Goal: Transaction & Acquisition: Obtain resource

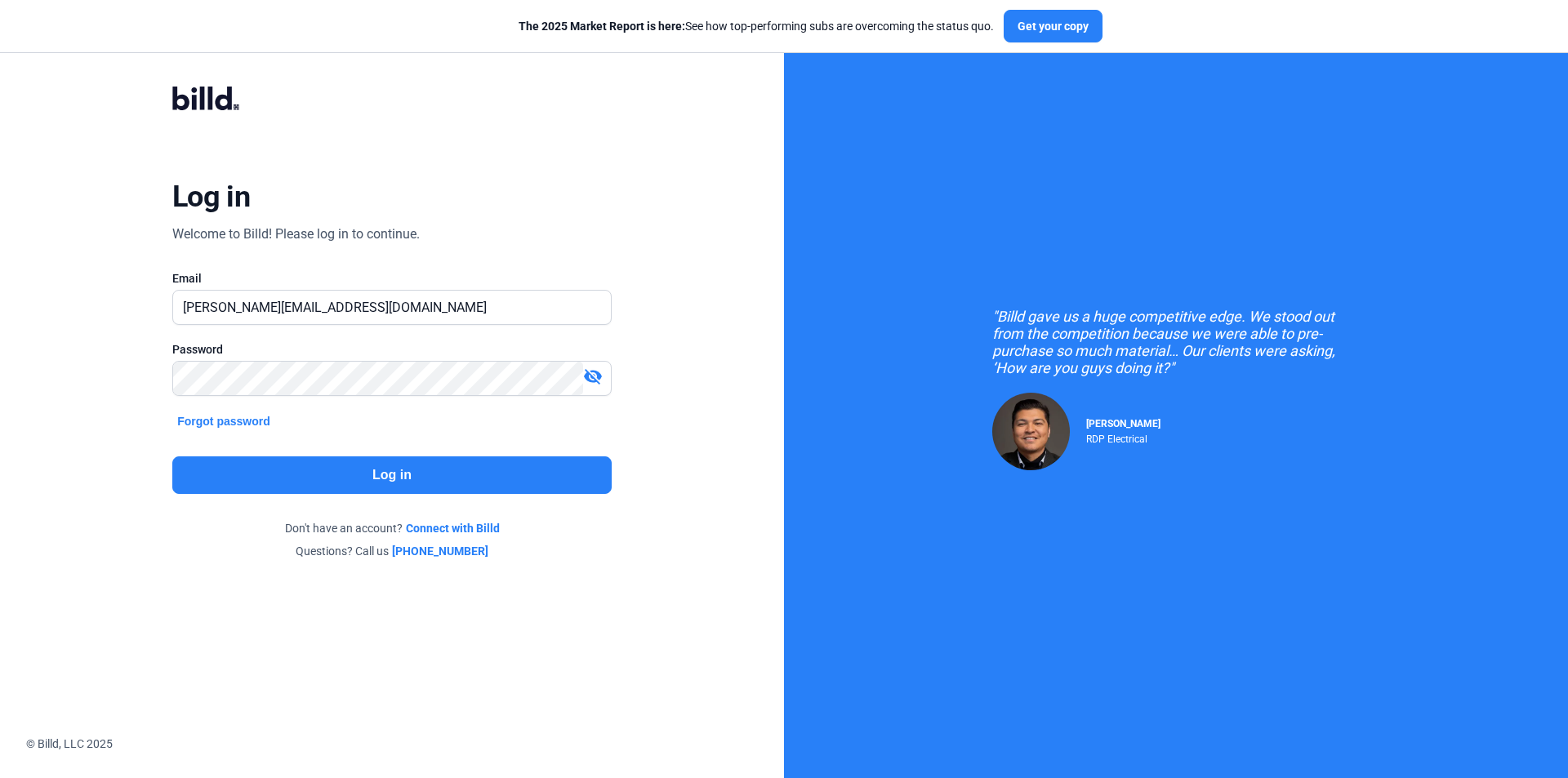
click at [501, 478] on button "Log in" at bounding box center [392, 475] width 439 height 37
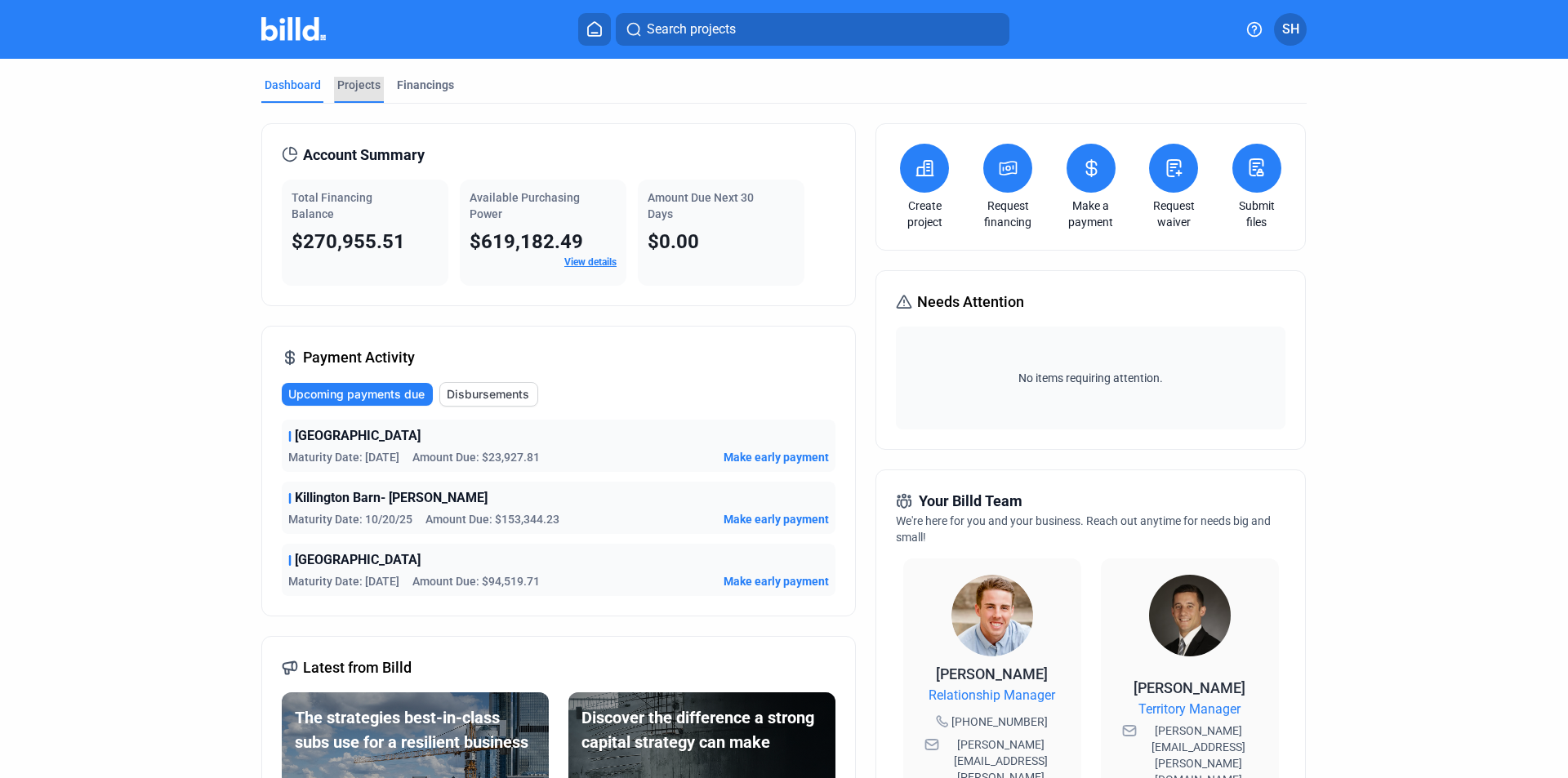
click at [342, 82] on div "Projects" at bounding box center [359, 85] width 43 height 17
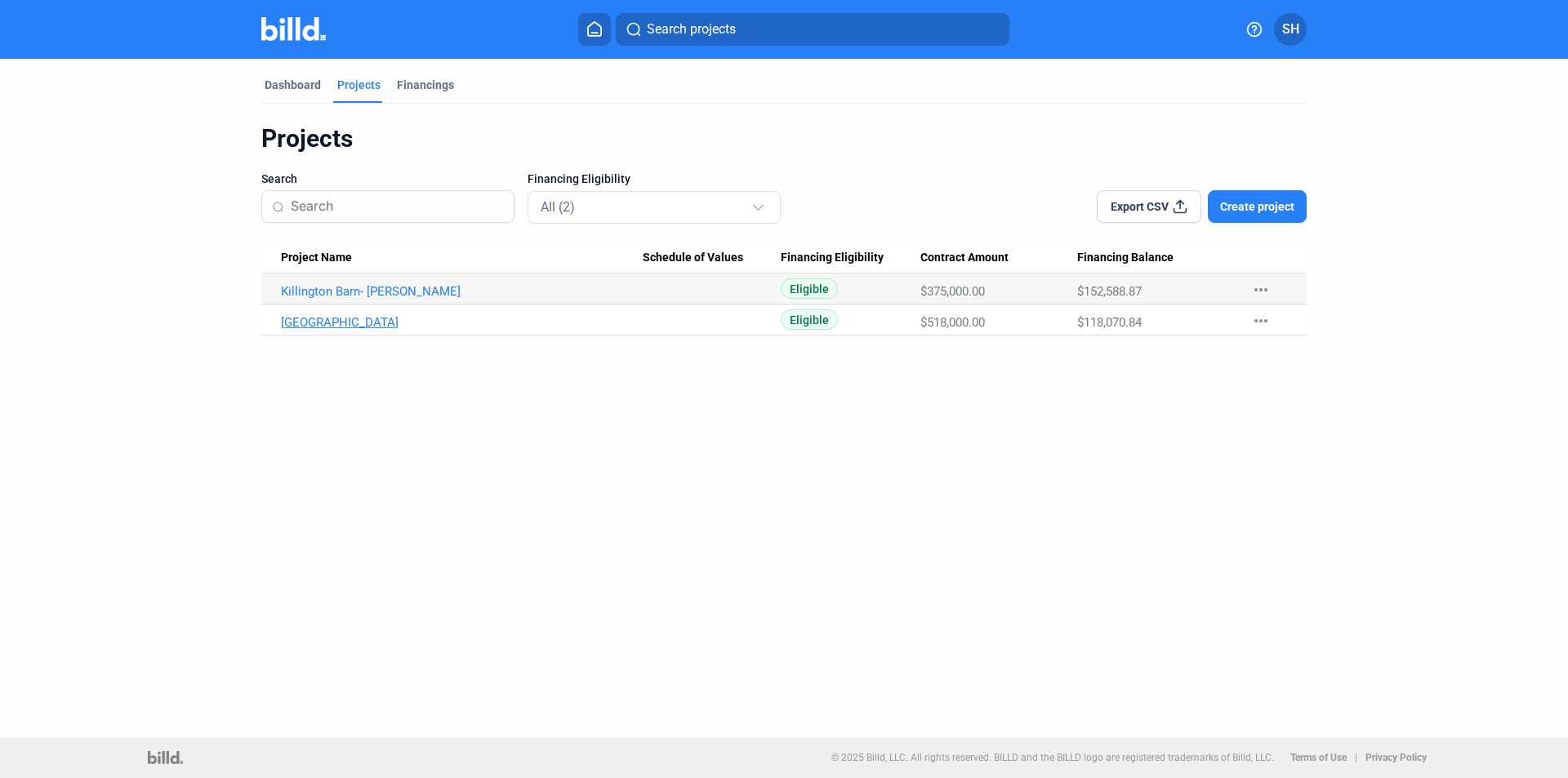
click at [370, 299] on link "[GEOGRAPHIC_DATA]" at bounding box center [462, 292] width 362 height 15
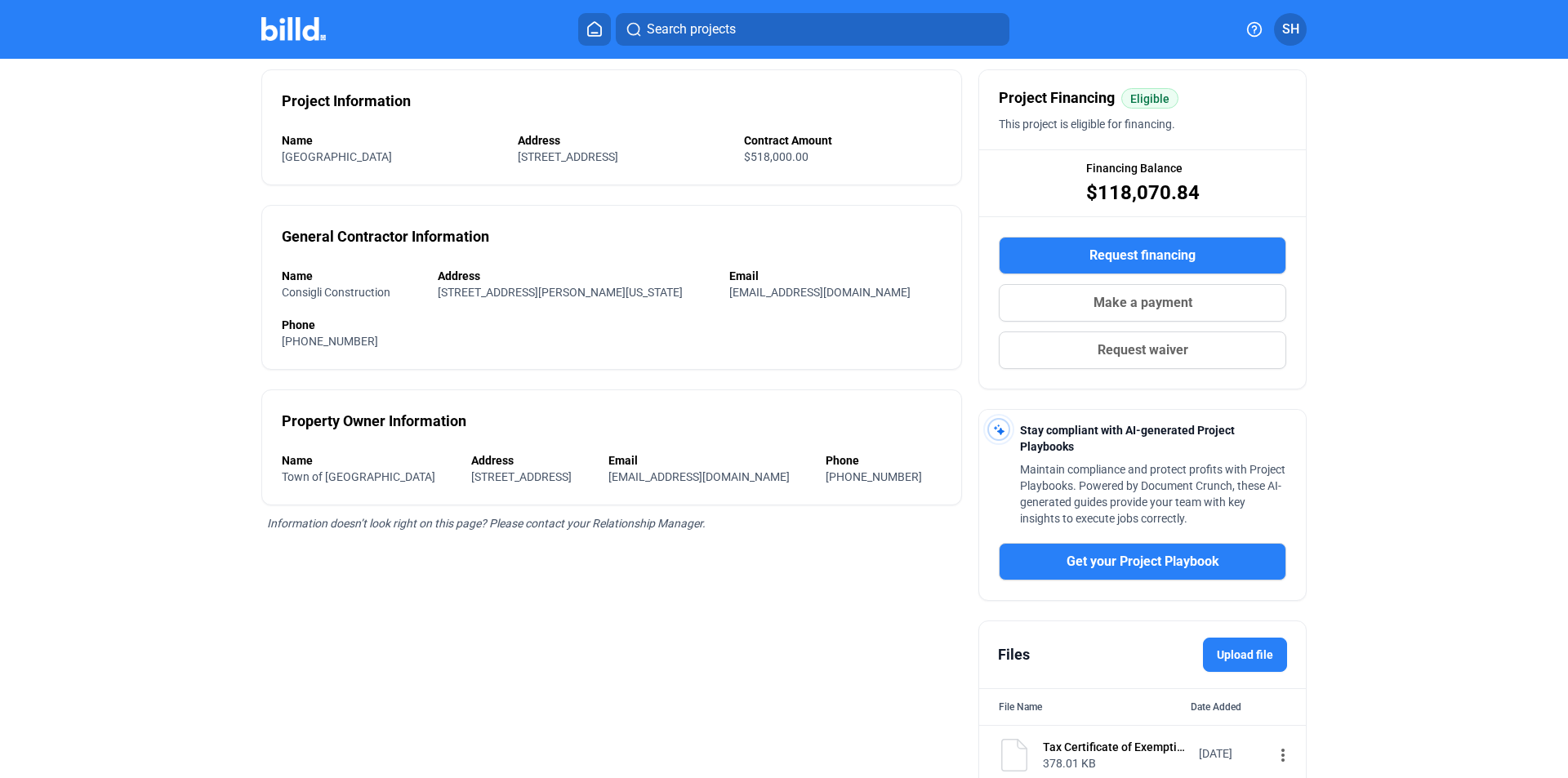
scroll to position [253, 0]
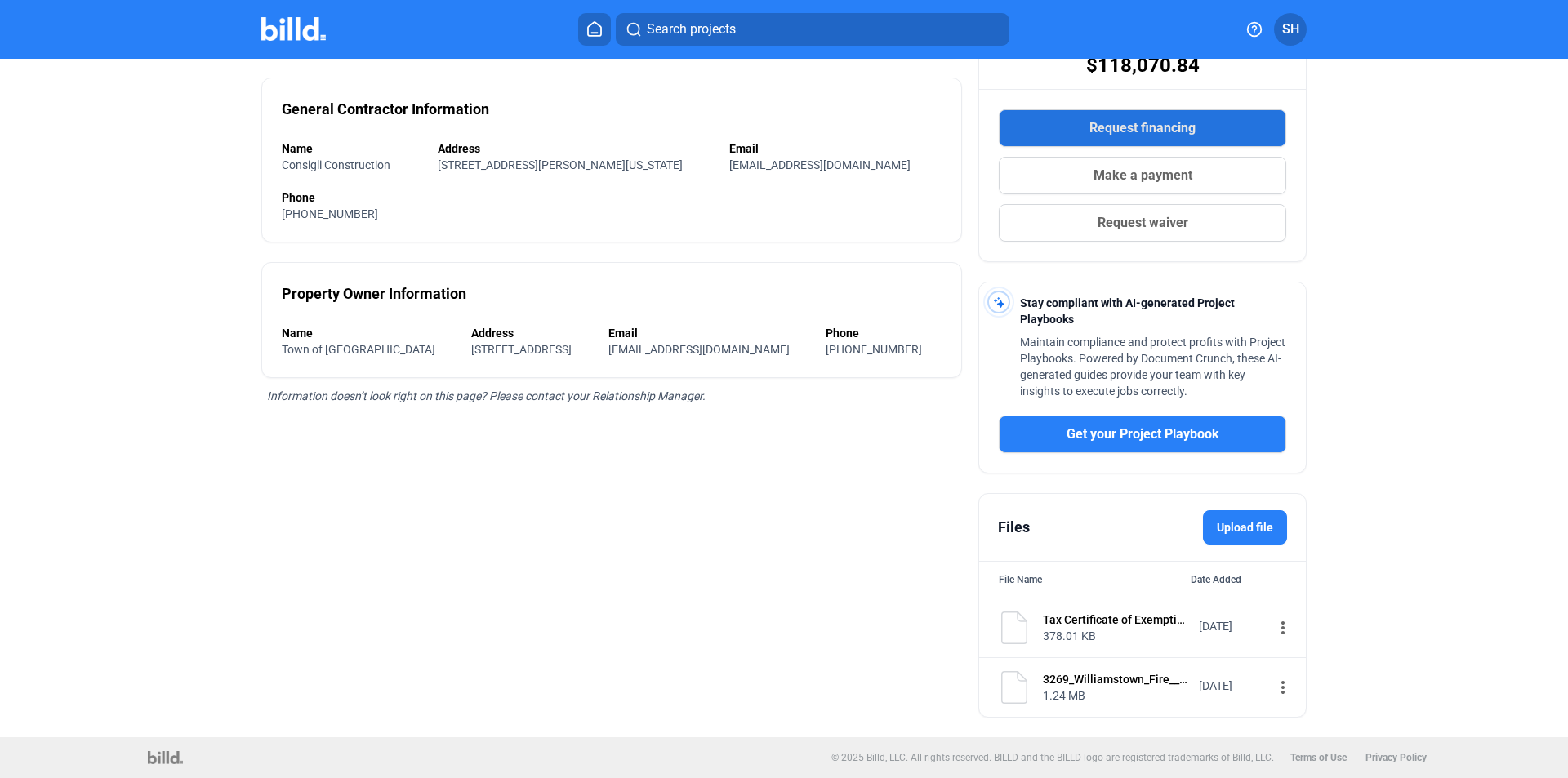
click at [1118, 116] on button "Request financing" at bounding box center [1142, 128] width 287 height 37
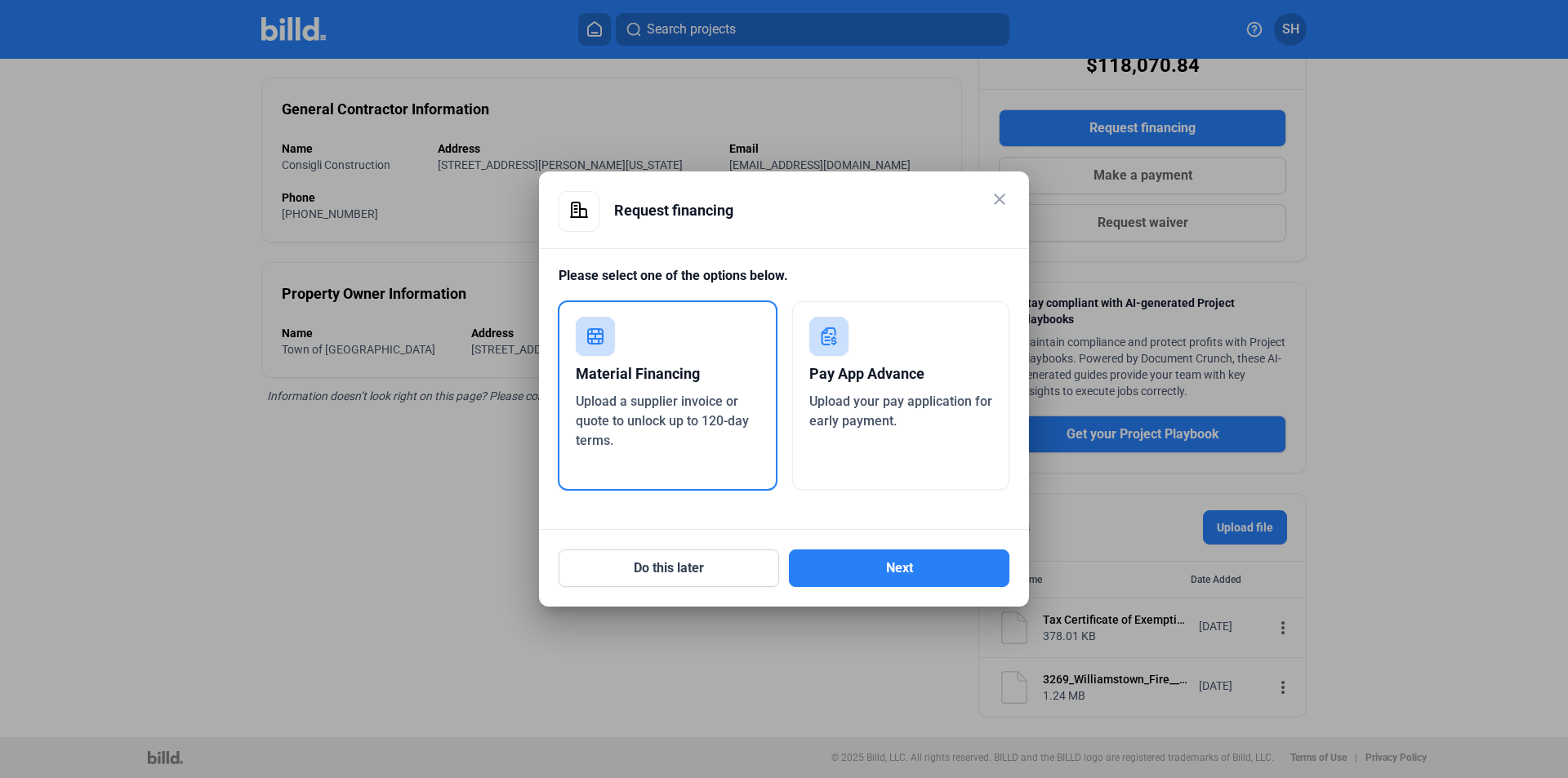
click at [851, 414] on span "Upload your pay application for early payment." at bounding box center [901, 411] width 183 height 35
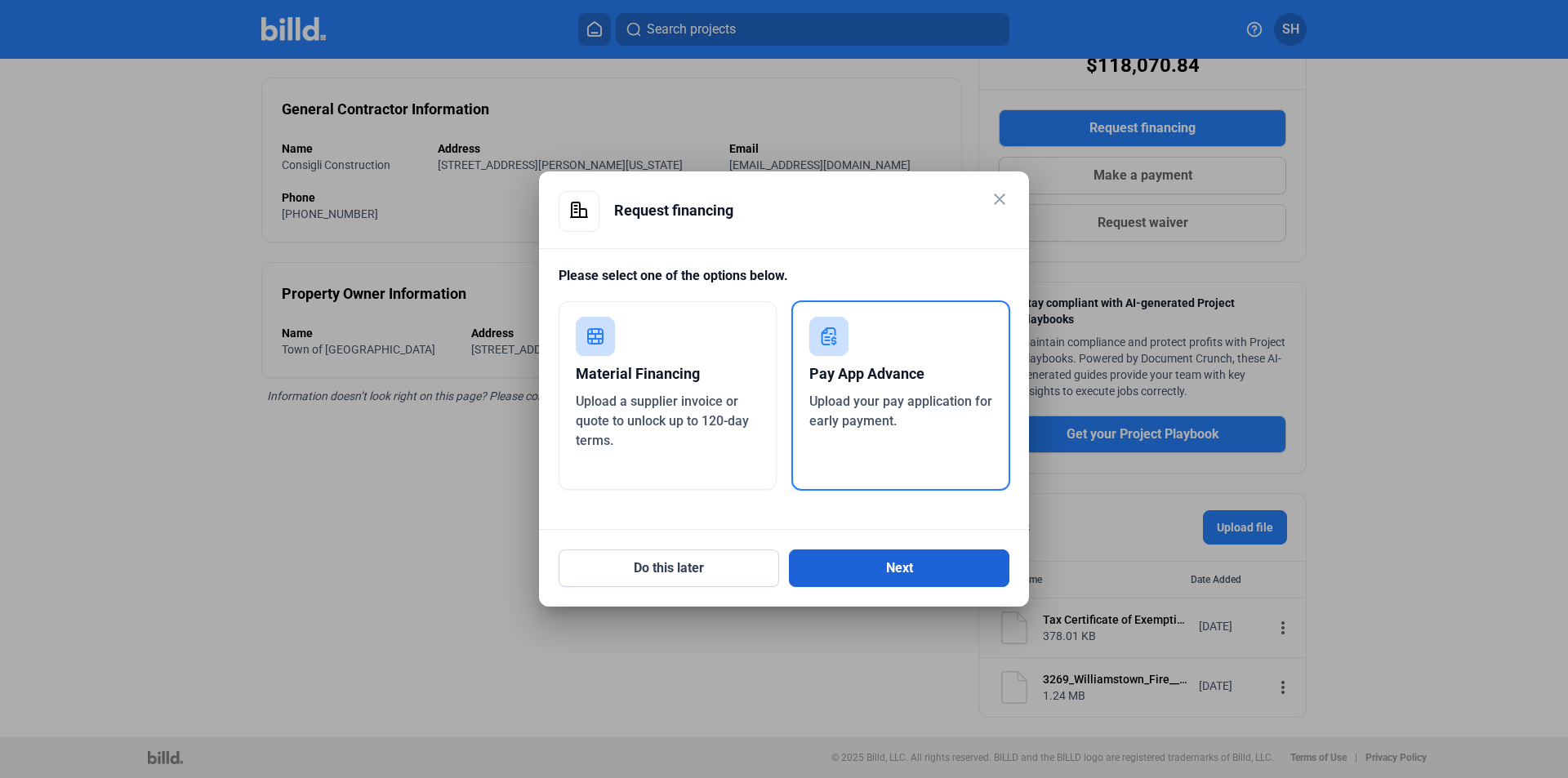
click at [839, 570] on button "Next" at bounding box center [899, 567] width 221 height 37
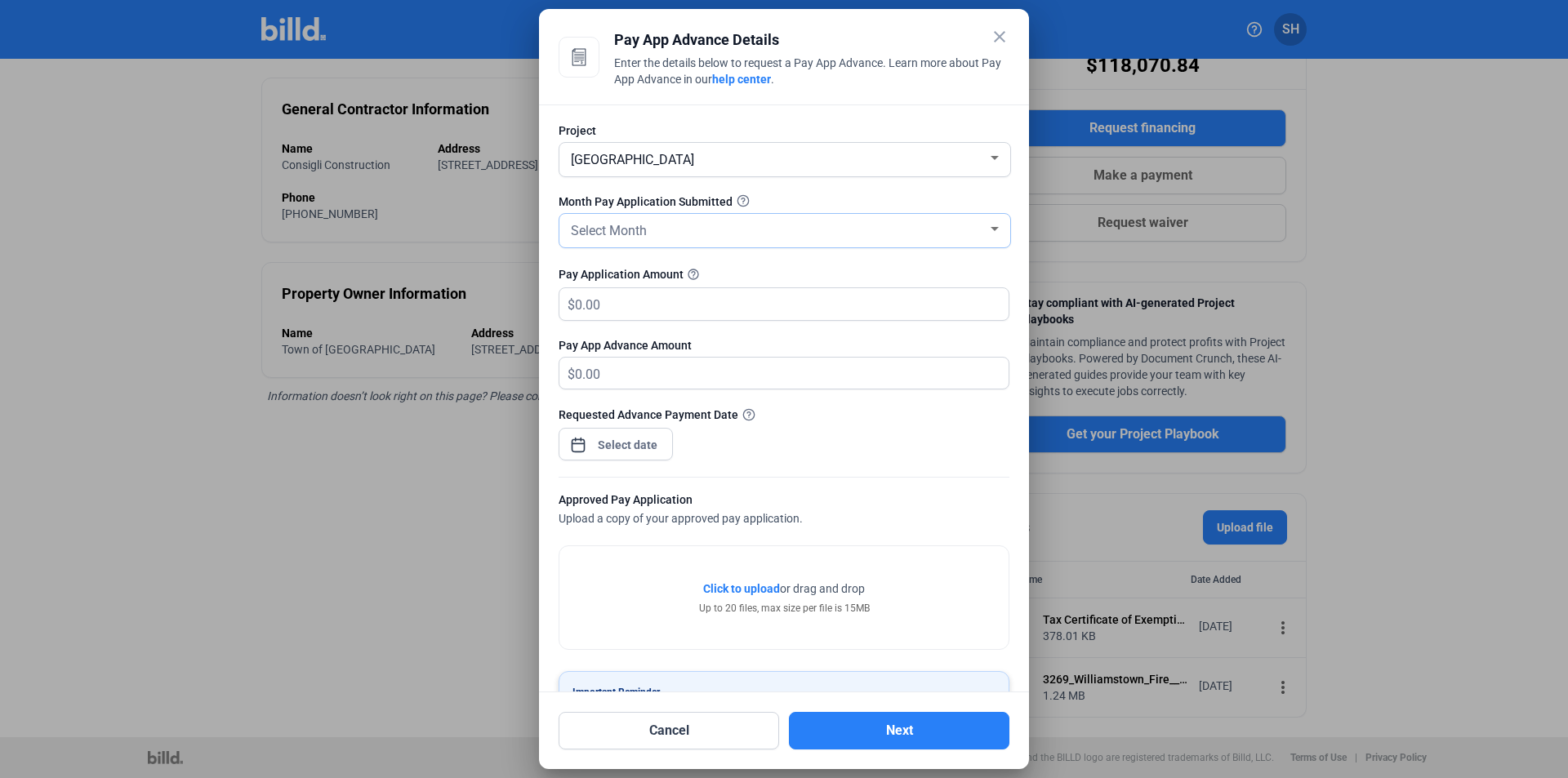
click at [677, 225] on div "Select Month" at bounding box center [777, 229] width 419 height 22
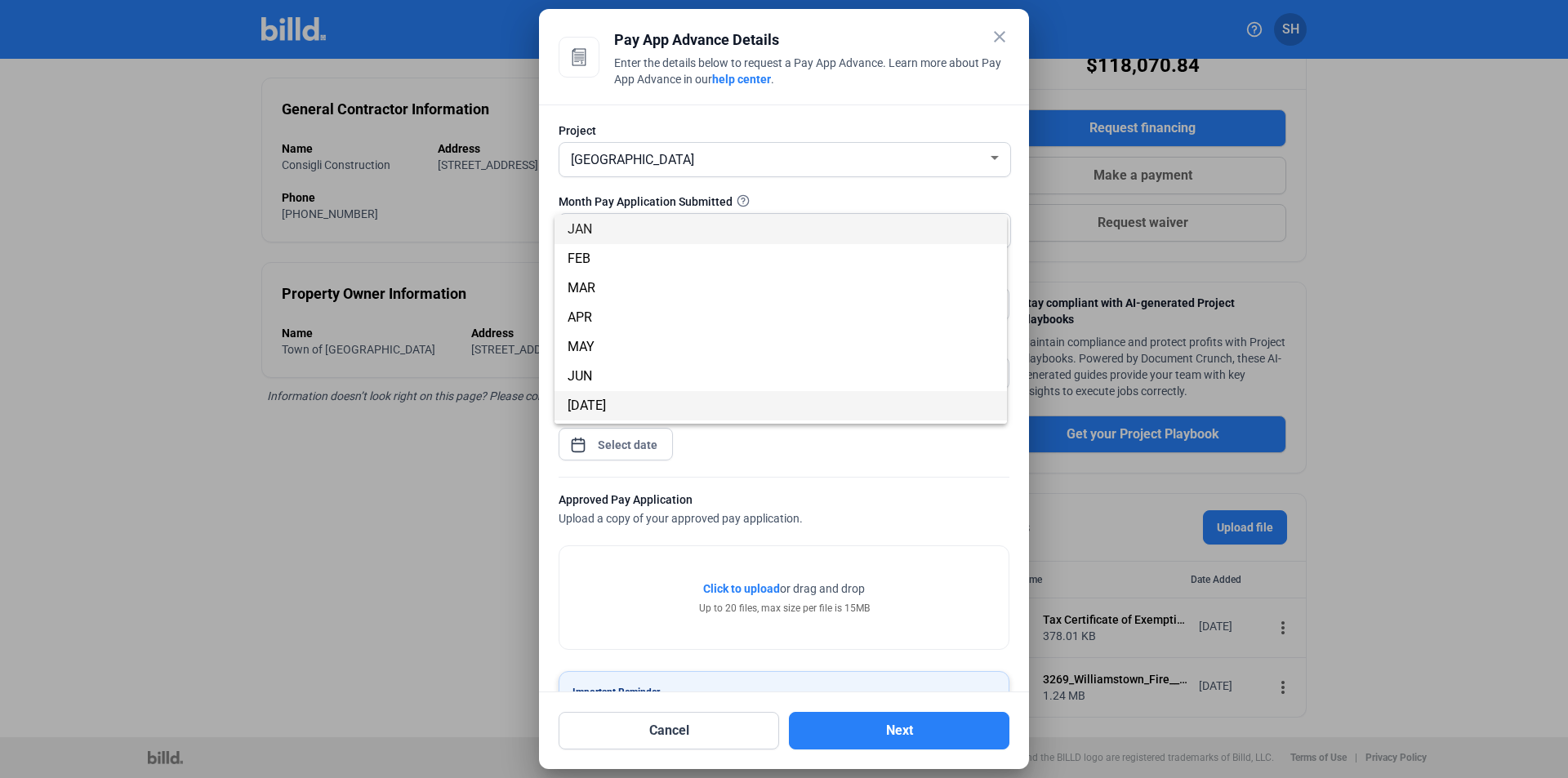
click at [613, 396] on span "[DATE]" at bounding box center [781, 405] width 426 height 29
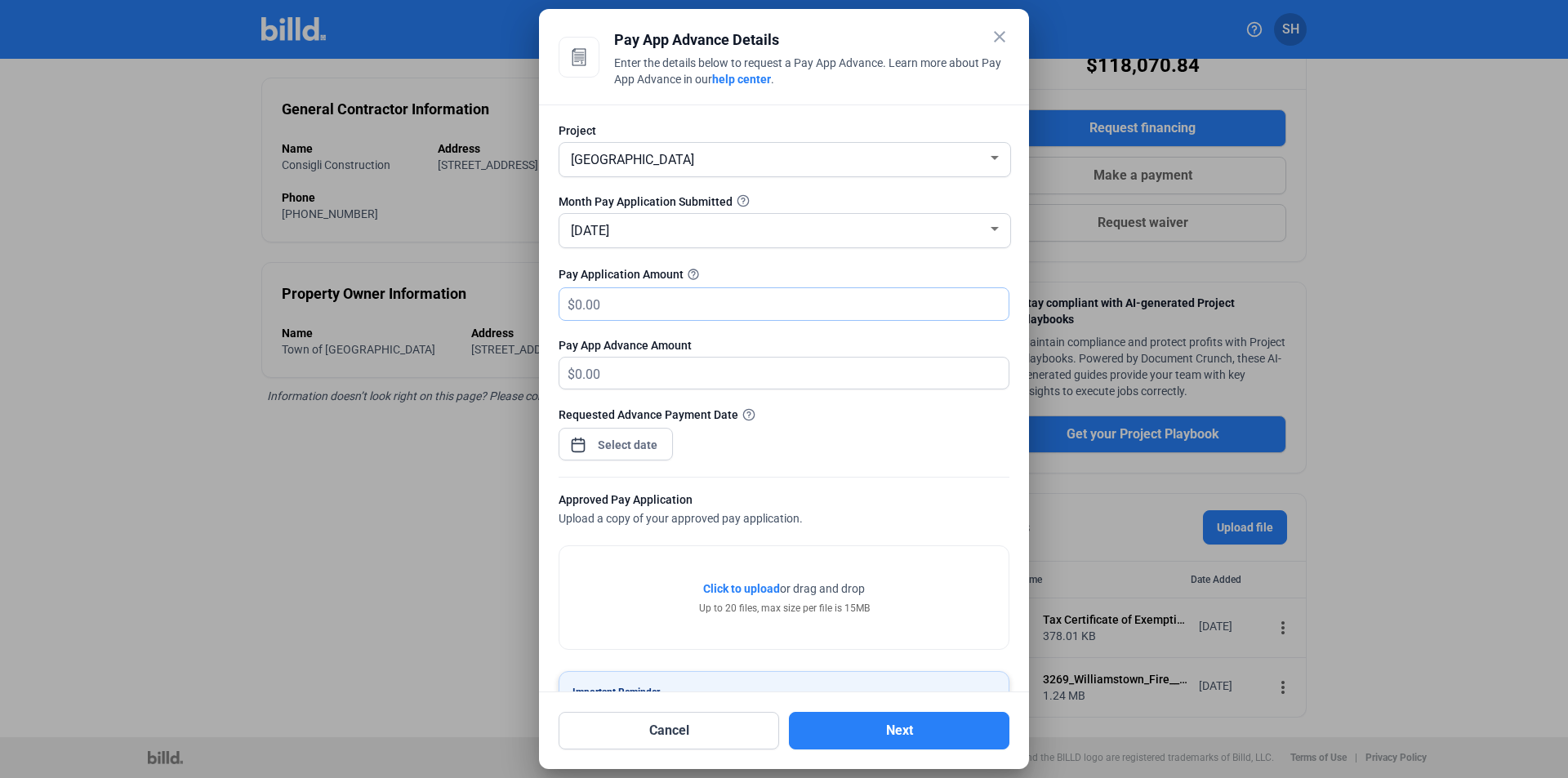
click at [648, 299] on input "text" at bounding box center [791, 304] width 434 height 32
click at [995, 28] on mat-icon "close" at bounding box center [1000, 37] width 20 height 20
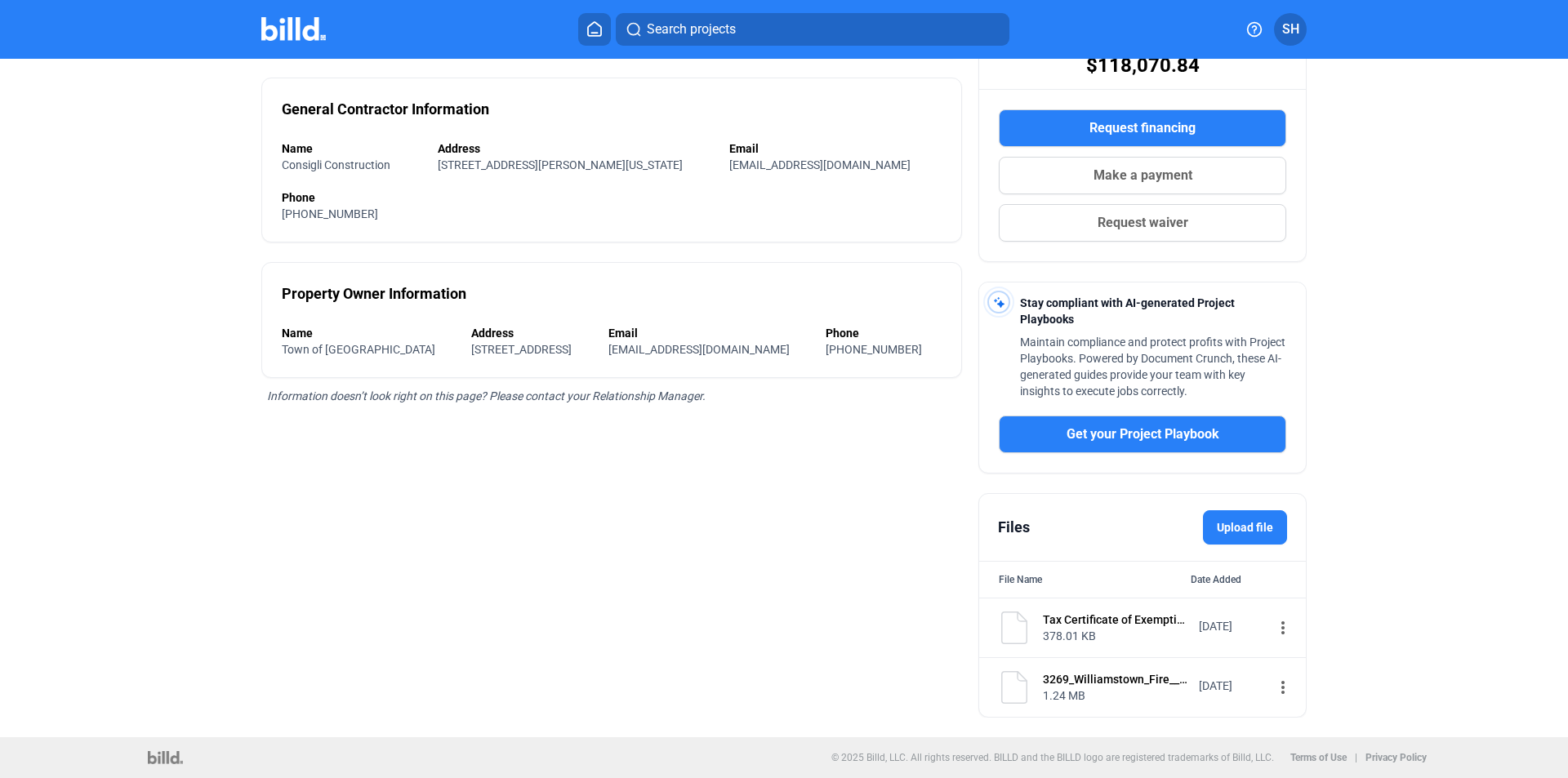
click at [1109, 122] on span "Request financing" at bounding box center [1143, 128] width 107 height 20
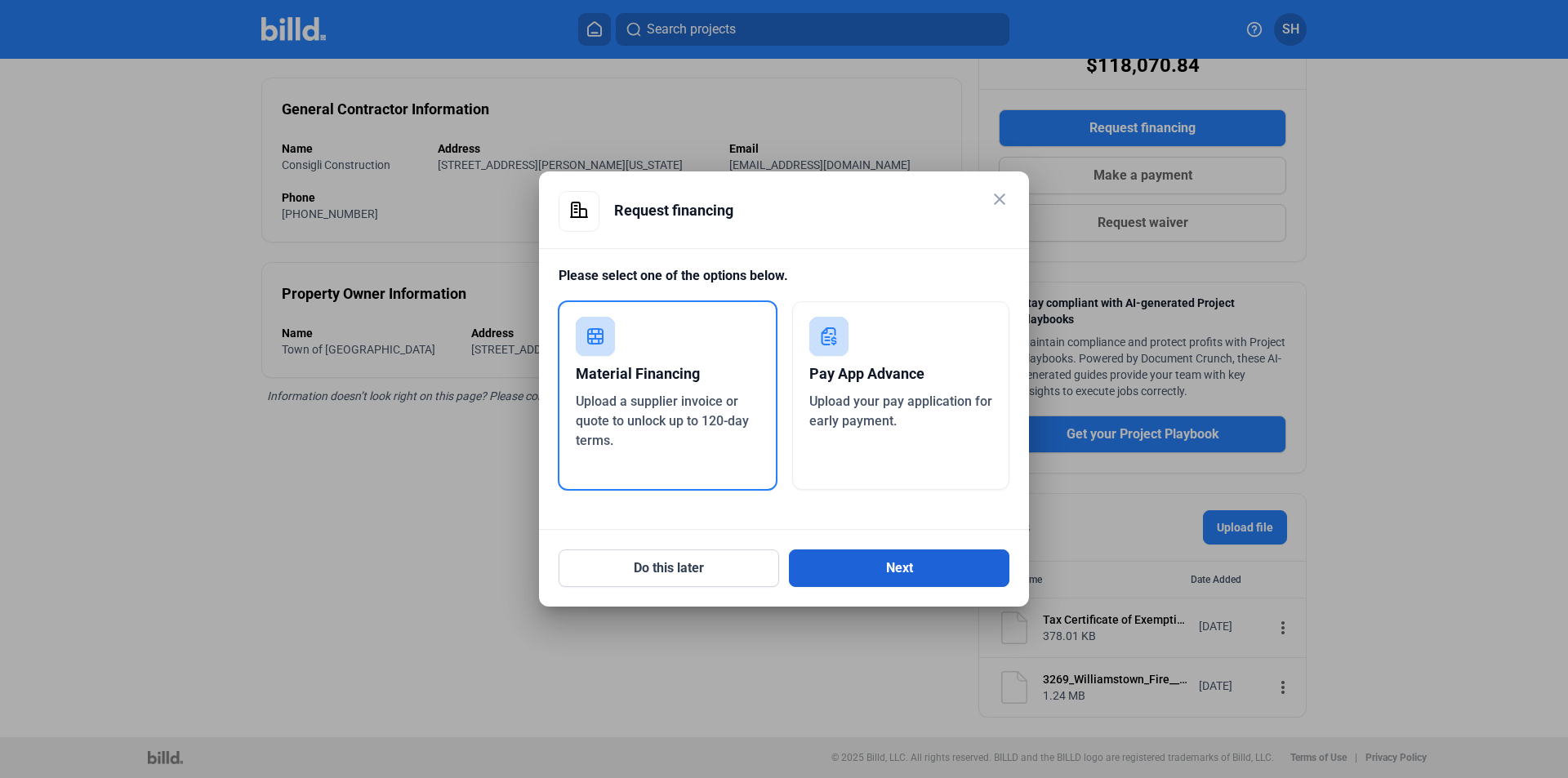
click at [876, 574] on button "Next" at bounding box center [899, 567] width 221 height 37
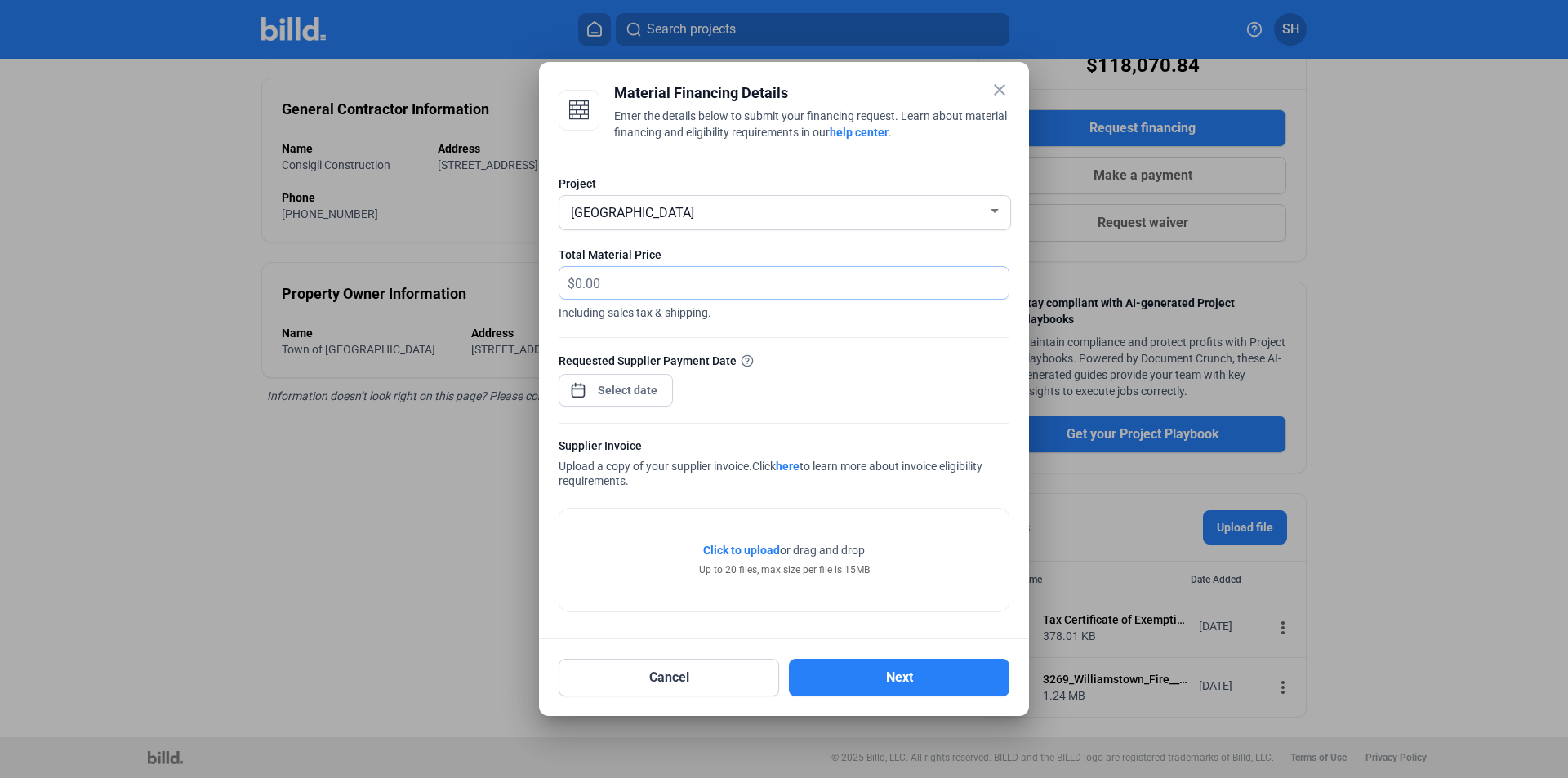
click at [664, 278] on input "text" at bounding box center [782, 283] width 415 height 32
drag, startPoint x: 630, startPoint y: 284, endPoint x: 550, endPoint y: 286, distance: 80.0
click at [550, 286] on div "Project Williamstown Fire Station Total Material Price $ 36,662.09 Including sa…" at bounding box center [784, 398] width 490 height 482
type input "41,300.65"
click at [652, 397] on div "close Material Financing Details Enter the details below to submit your financi…" at bounding box center [784, 389] width 1568 height 778
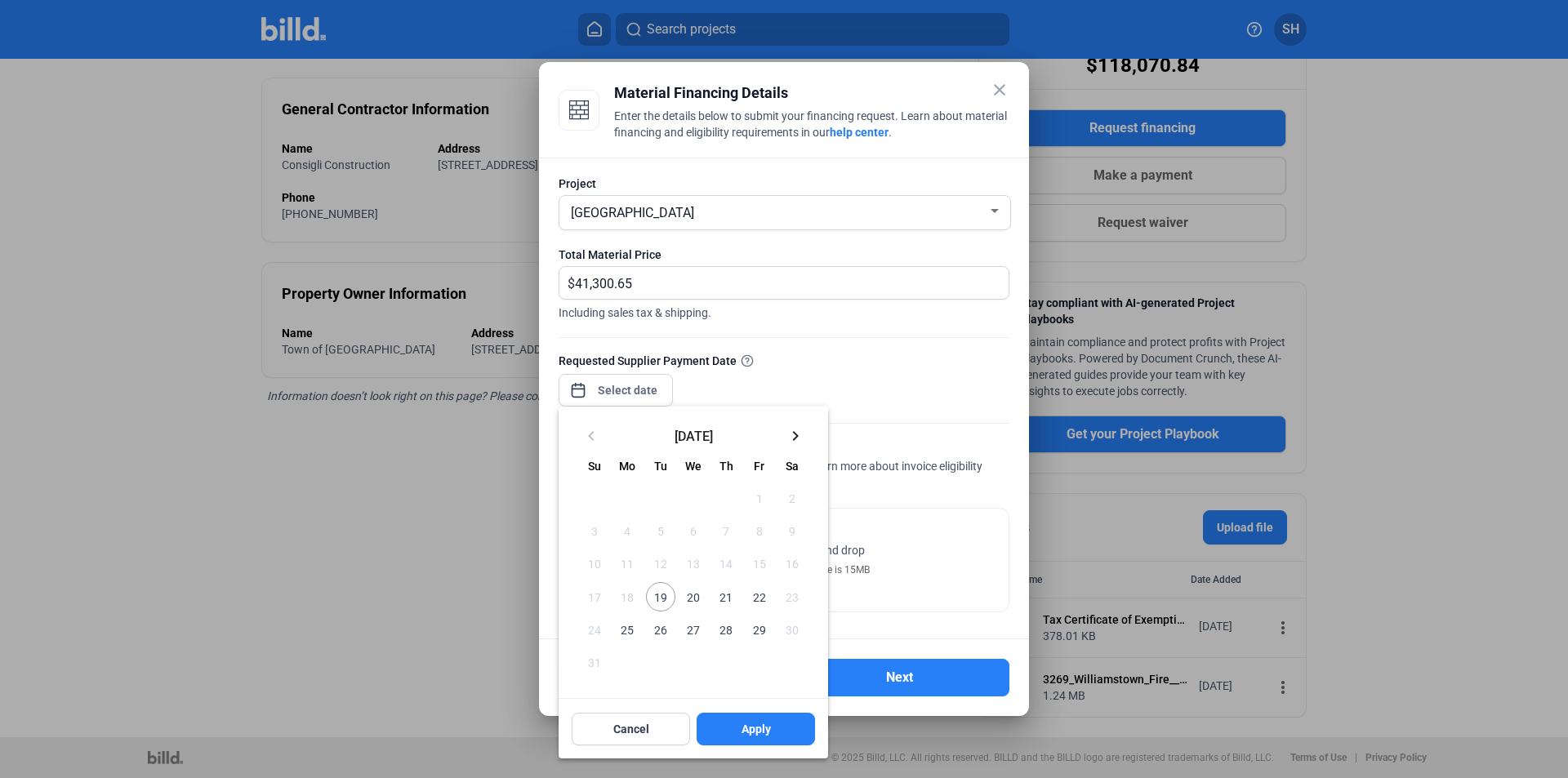
click at [798, 435] on mat-icon "keyboard_arrow_right" at bounding box center [796, 436] width 20 height 20
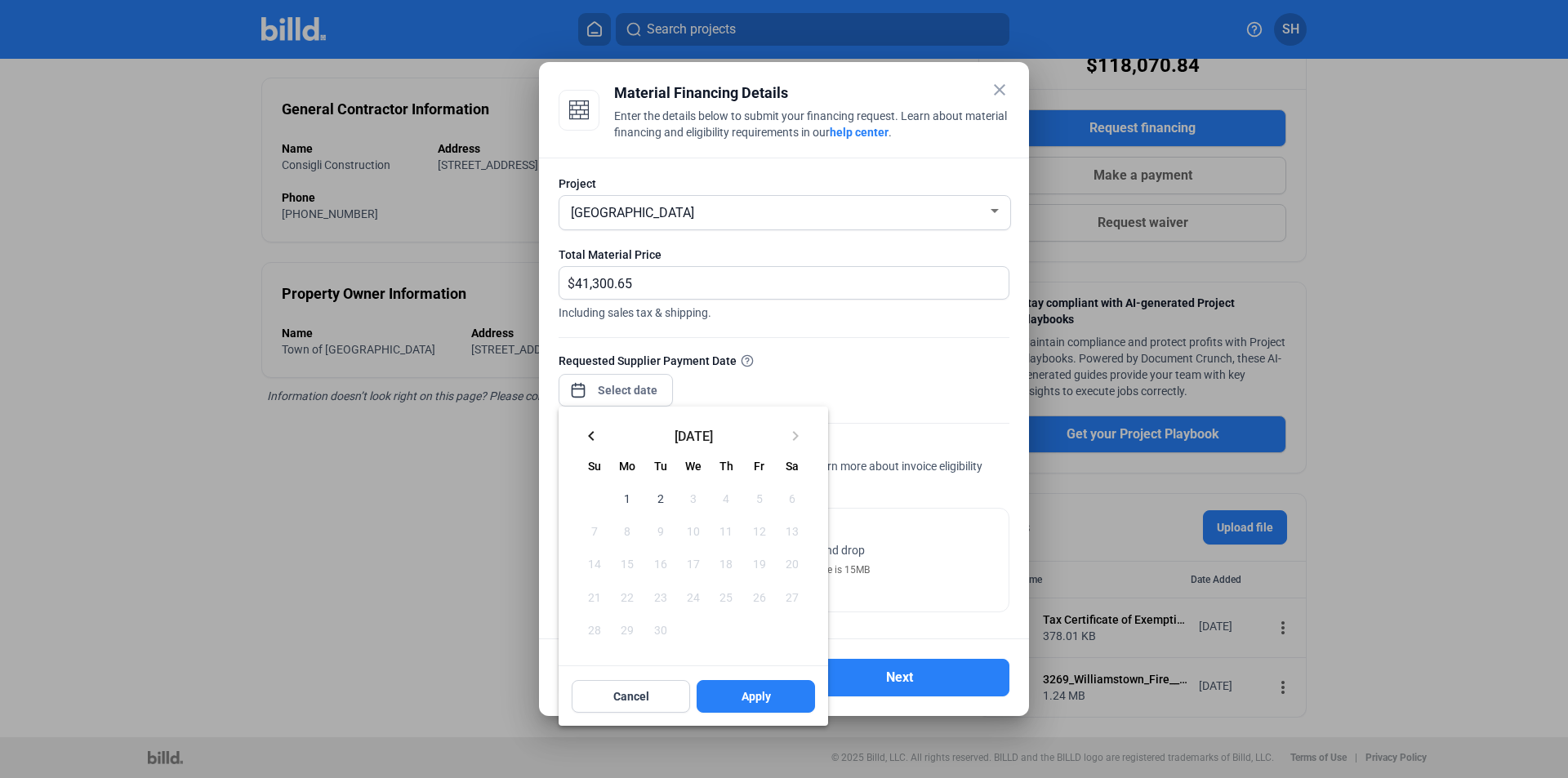
click at [629, 495] on span "1" at bounding box center [627, 498] width 29 height 29
click at [662, 497] on span "2" at bounding box center [660, 498] width 29 height 29
click at [742, 687] on button "Apply" at bounding box center [756, 696] width 118 height 32
type input "[DATE]"
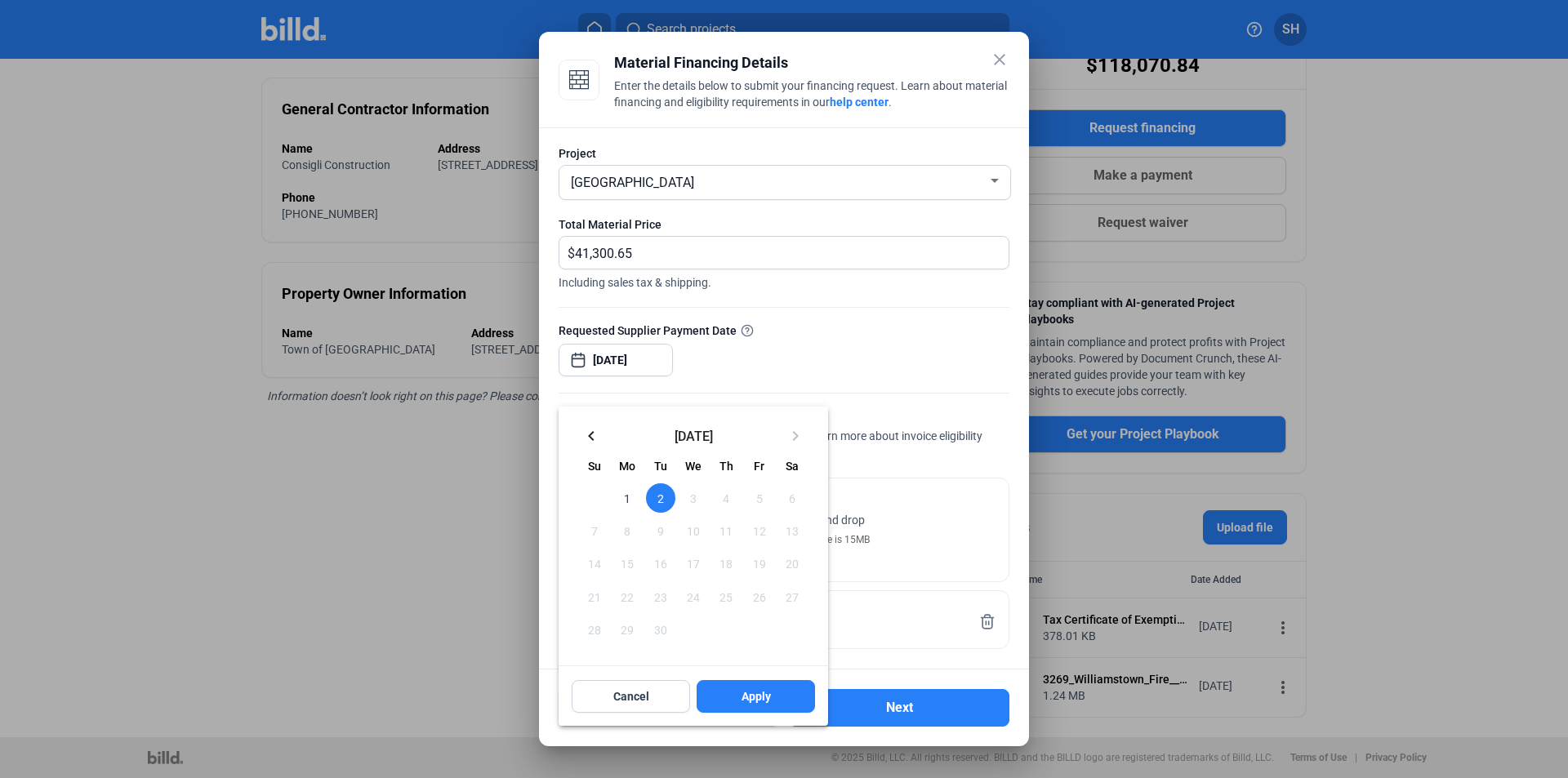
click at [938, 343] on div at bounding box center [784, 389] width 1568 height 778
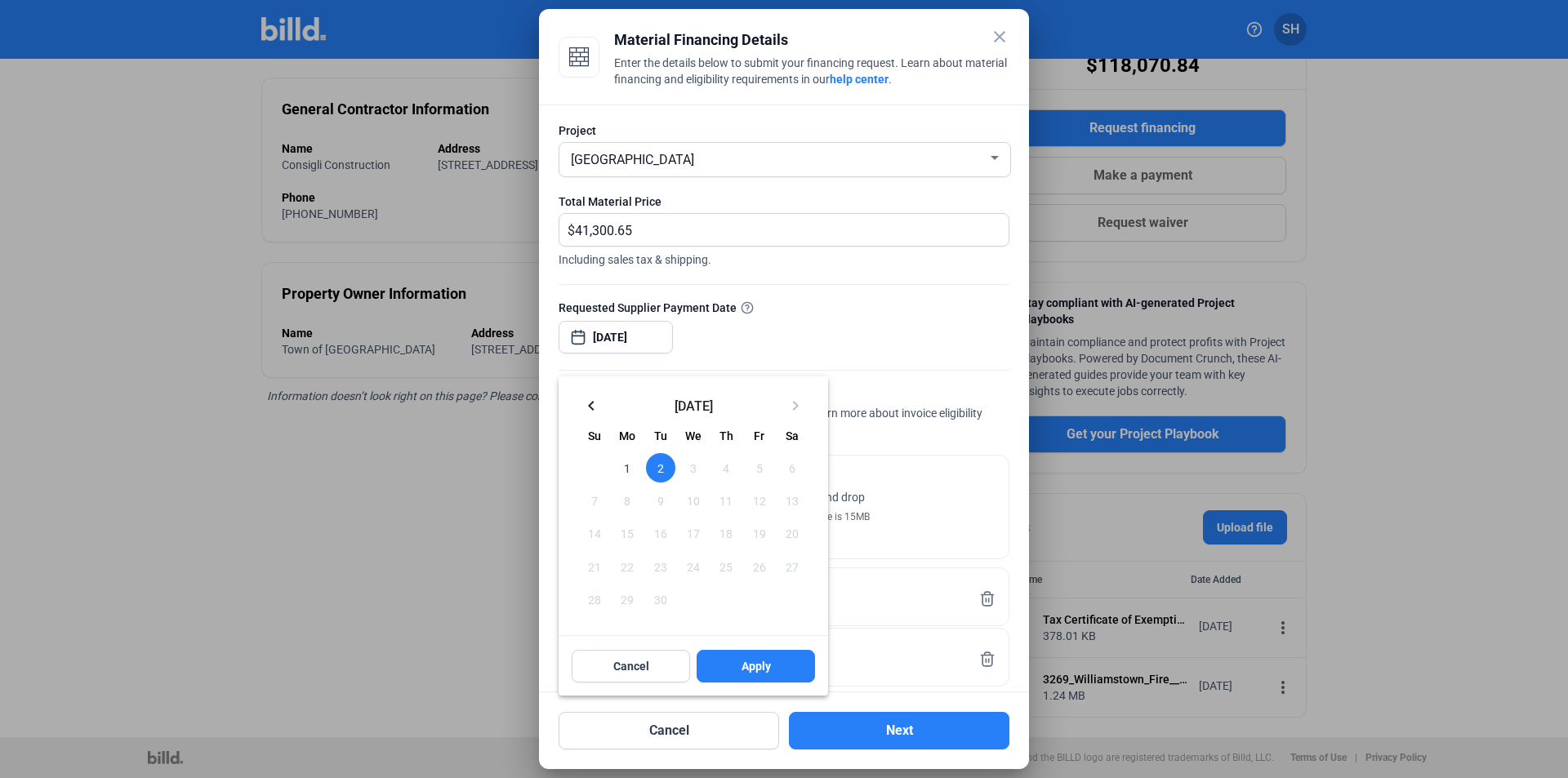
click at [974, 339] on div at bounding box center [784, 389] width 1568 height 778
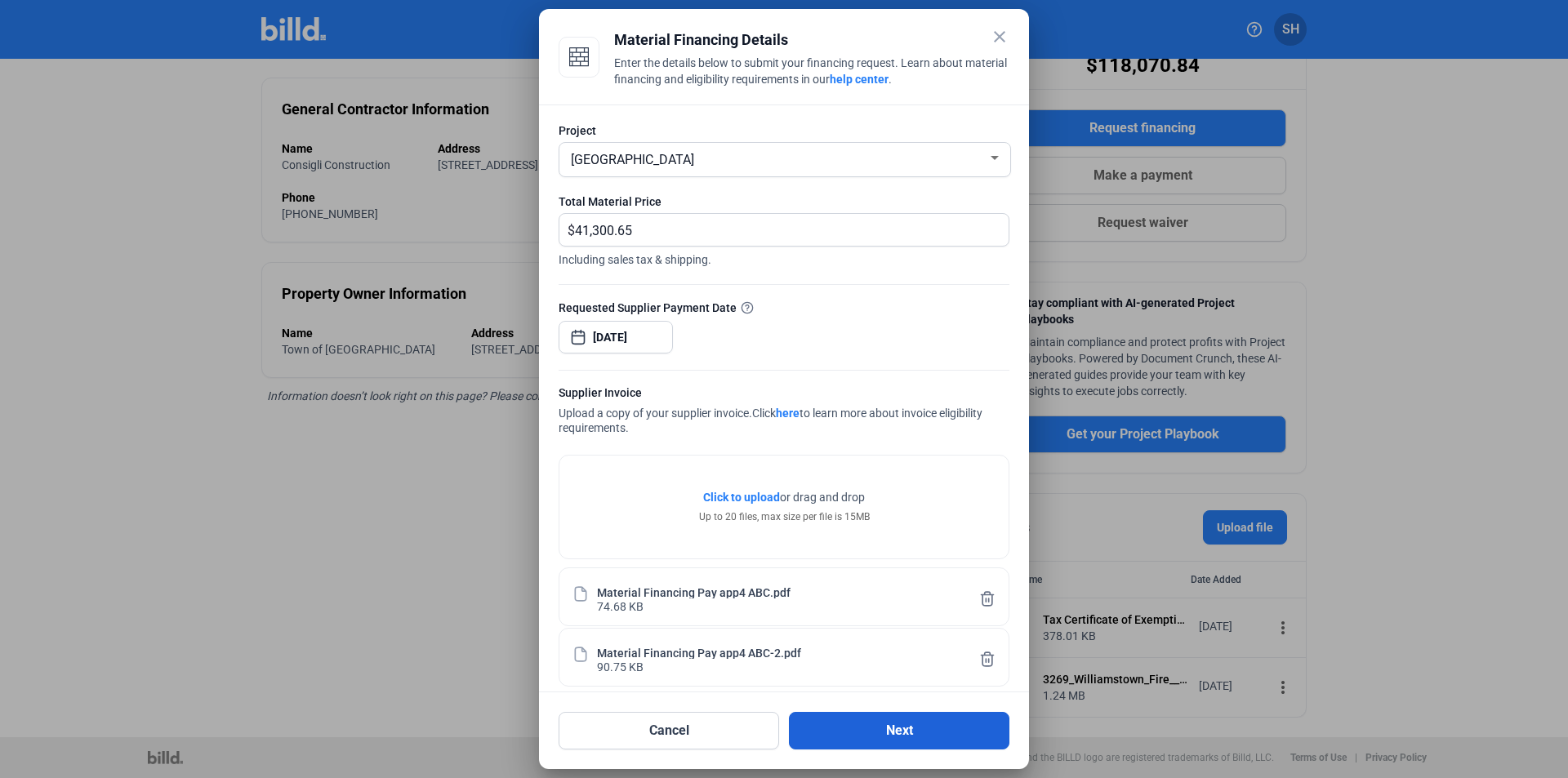
click at [950, 730] on button "Next" at bounding box center [899, 731] width 221 height 37
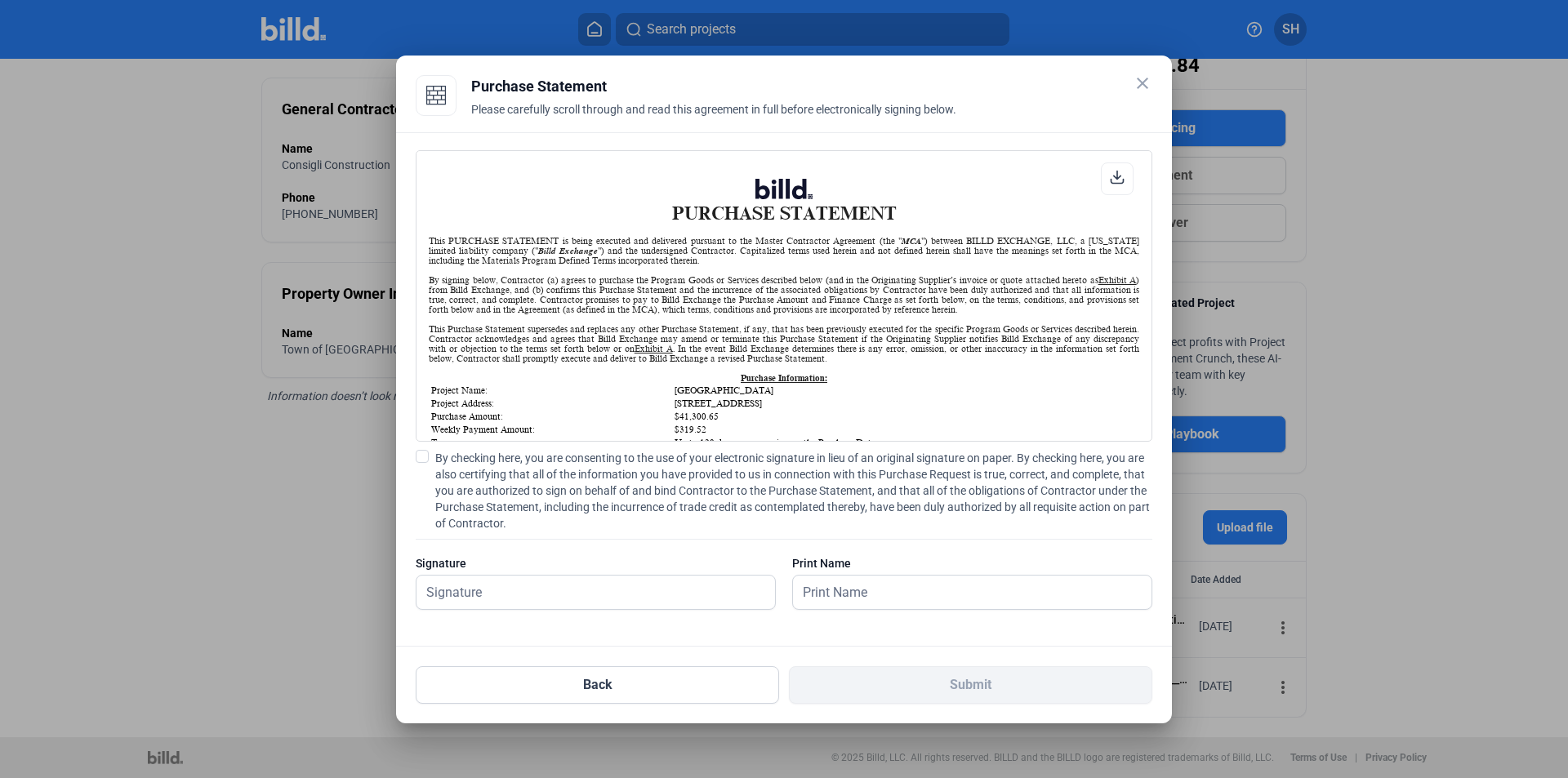
scroll to position [1, 0]
click at [477, 587] on input "text" at bounding box center [587, 592] width 340 height 33
drag, startPoint x: 423, startPoint y: 454, endPoint x: 459, endPoint y: 566, distance: 117.6
click at [423, 454] on span at bounding box center [423, 457] width 13 height 13
click at [0, 0] on input "By checking here, you are consenting to the use of your electronic signature in…" at bounding box center [0, 0] width 0 height 0
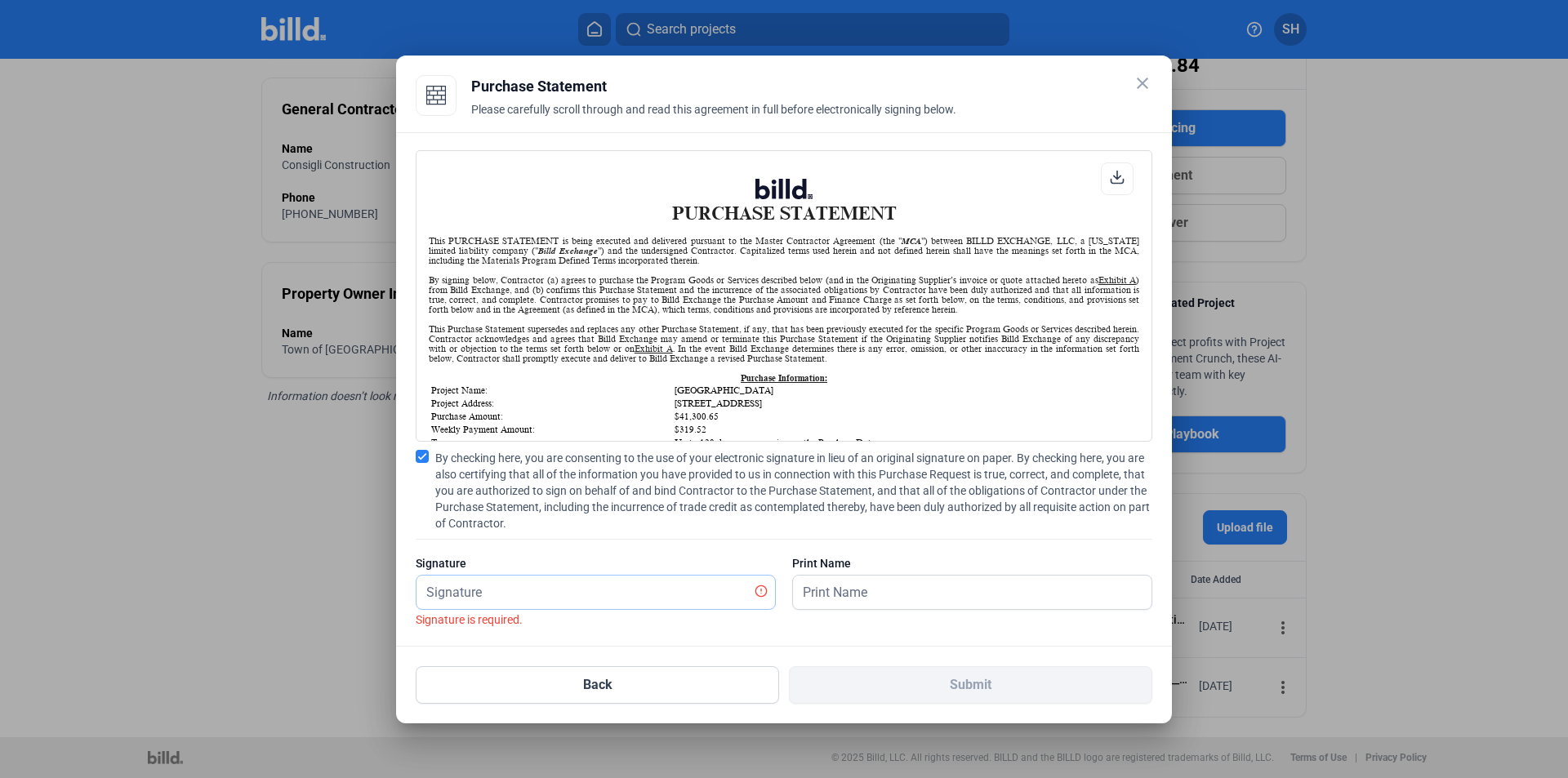
click at [459, 587] on input "text" at bounding box center [587, 592] width 340 height 33
type input "[PERSON_NAME]"
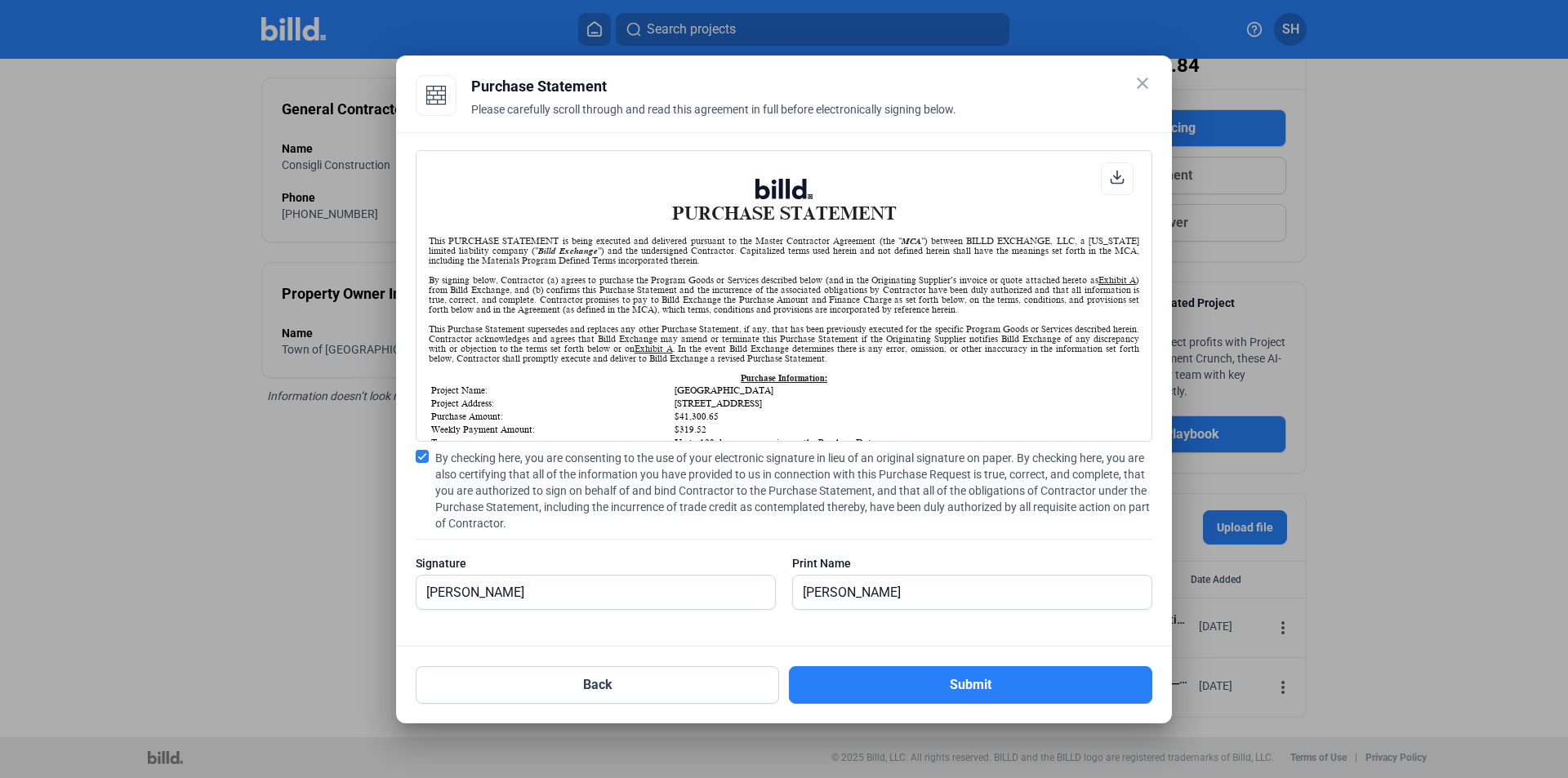
click at [867, 679] on button "Submit" at bounding box center [970, 685] width 364 height 37
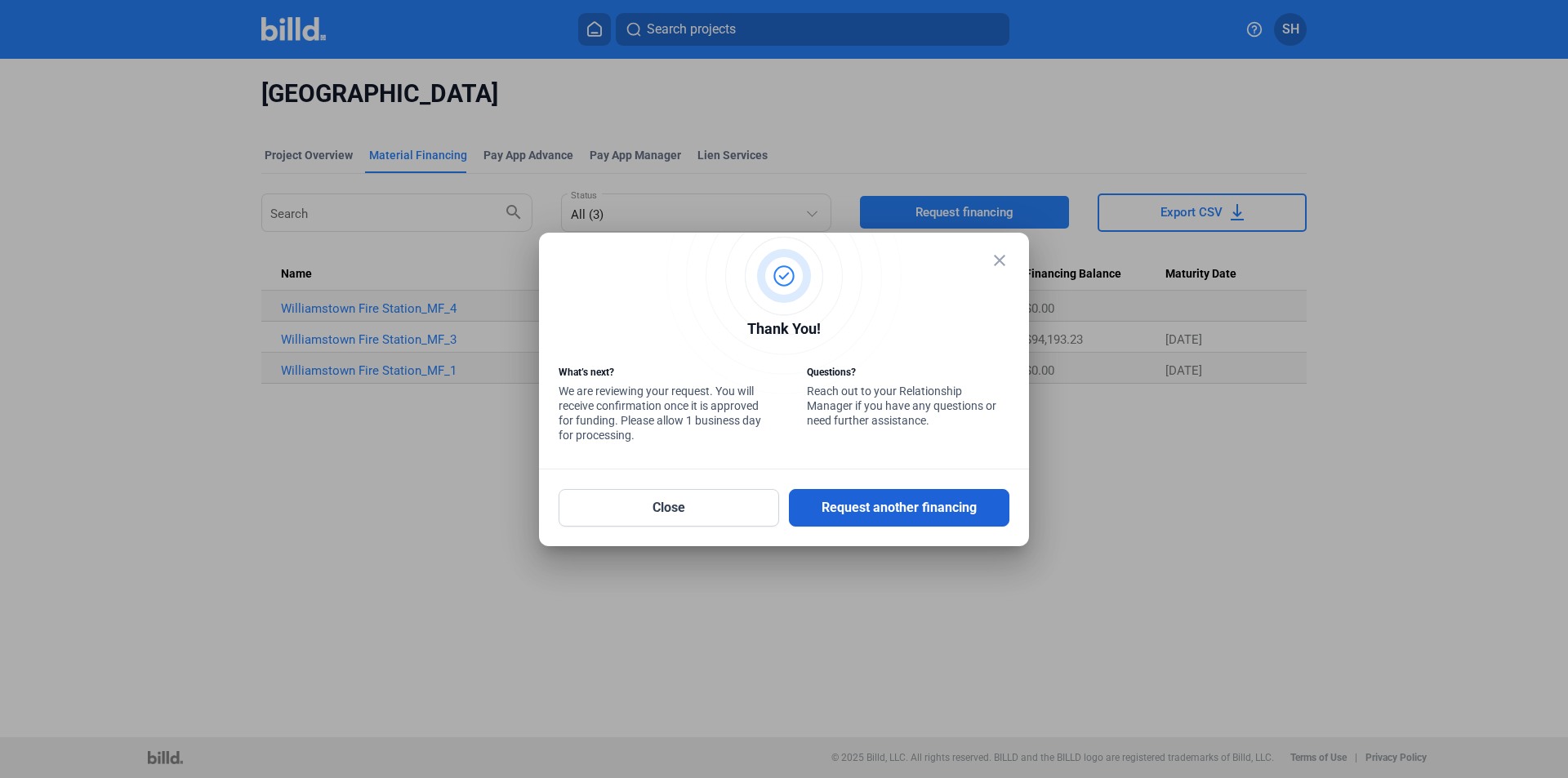
click at [829, 513] on button "Request another financing" at bounding box center [899, 508] width 221 height 37
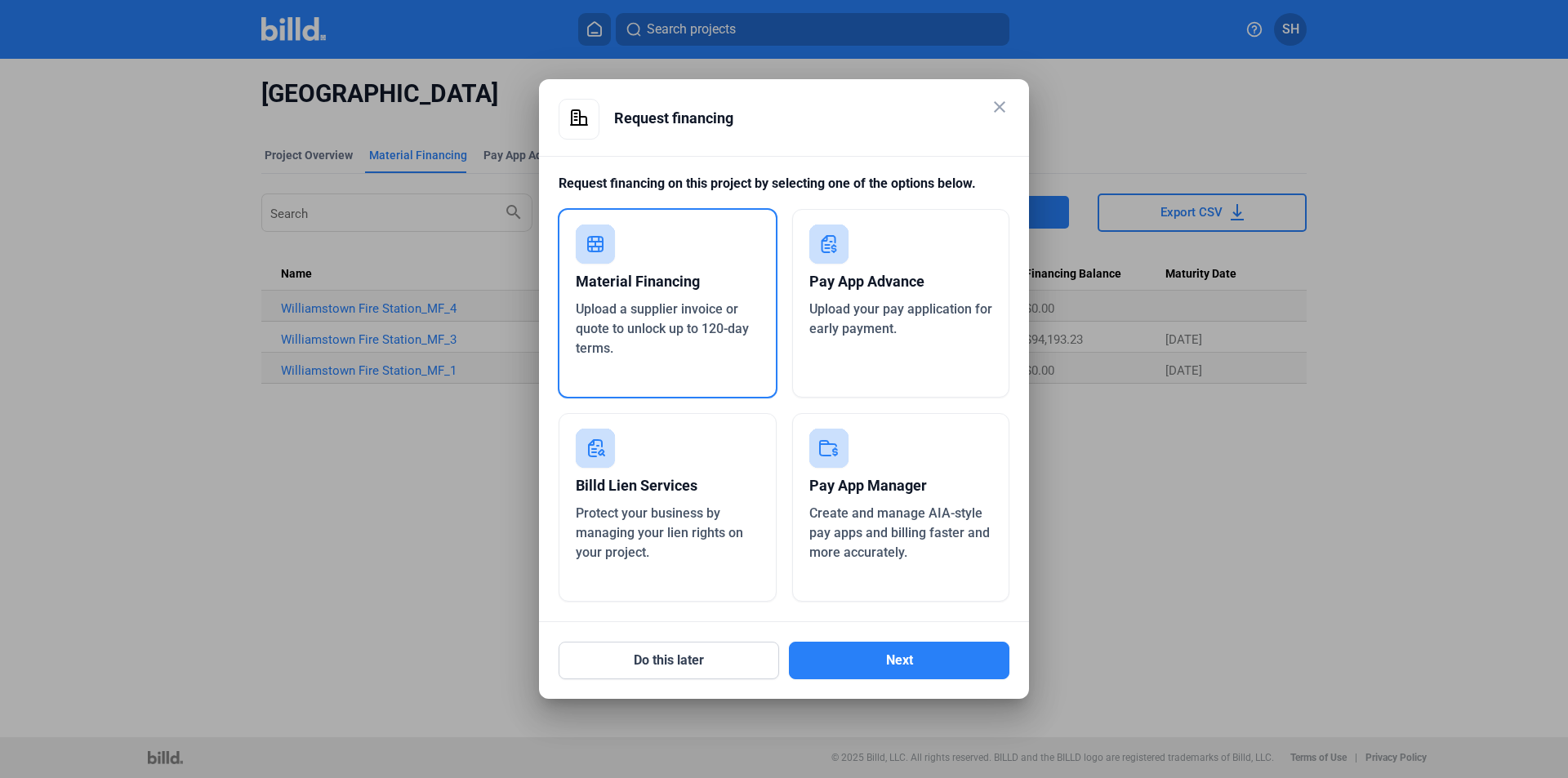
click at [884, 344] on div "Pay App Advance Upload your pay application for early payment." at bounding box center [901, 303] width 218 height 189
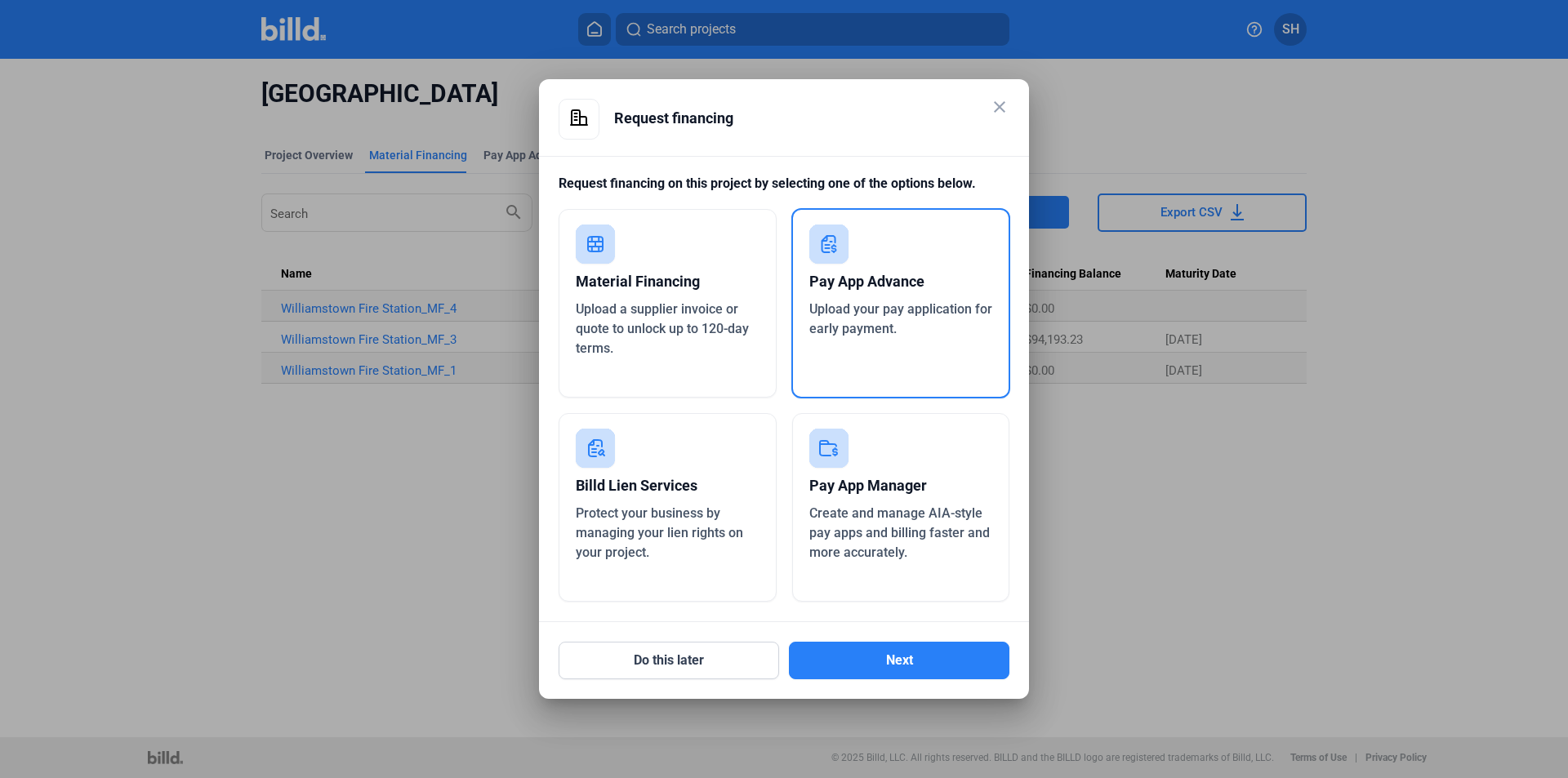
click at [945, 348] on div "Pay App Advance Upload your pay application for early payment." at bounding box center [901, 303] width 220 height 191
click at [945, 670] on button "Next" at bounding box center [899, 660] width 221 height 37
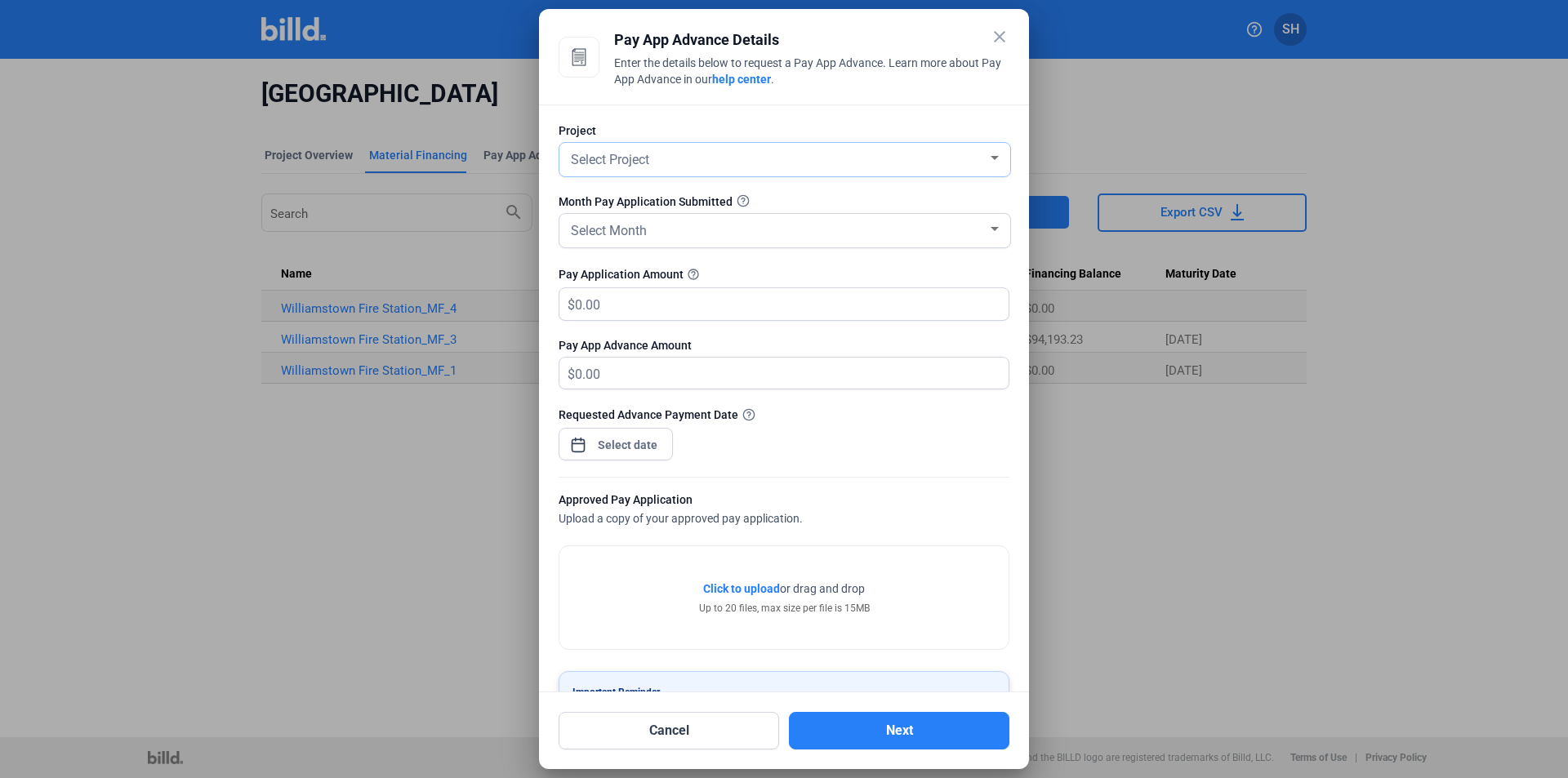
click at [702, 161] on div "Select Project" at bounding box center [777, 158] width 419 height 22
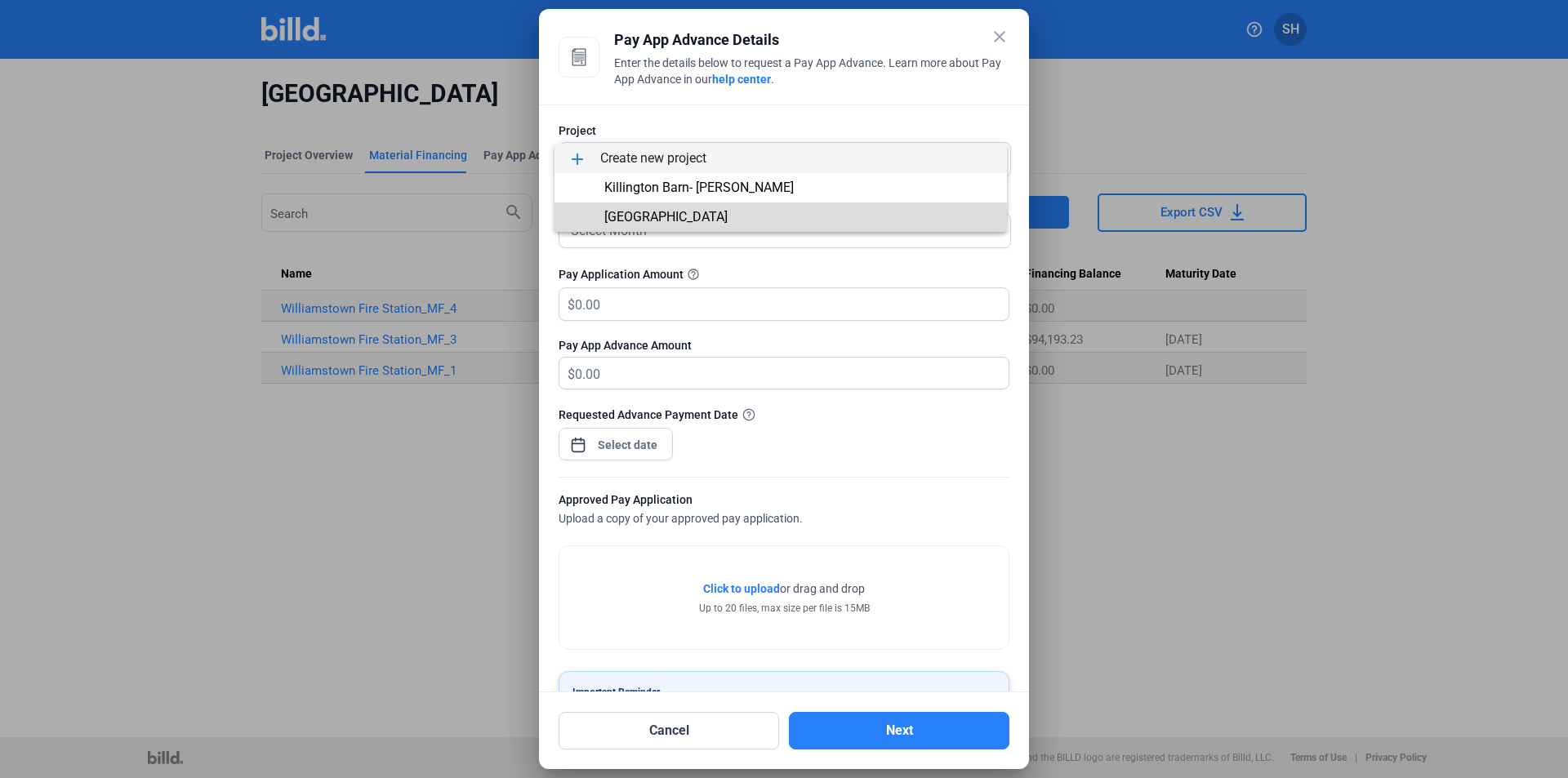
click at [706, 216] on span "[GEOGRAPHIC_DATA]" at bounding box center [666, 216] width 123 height 16
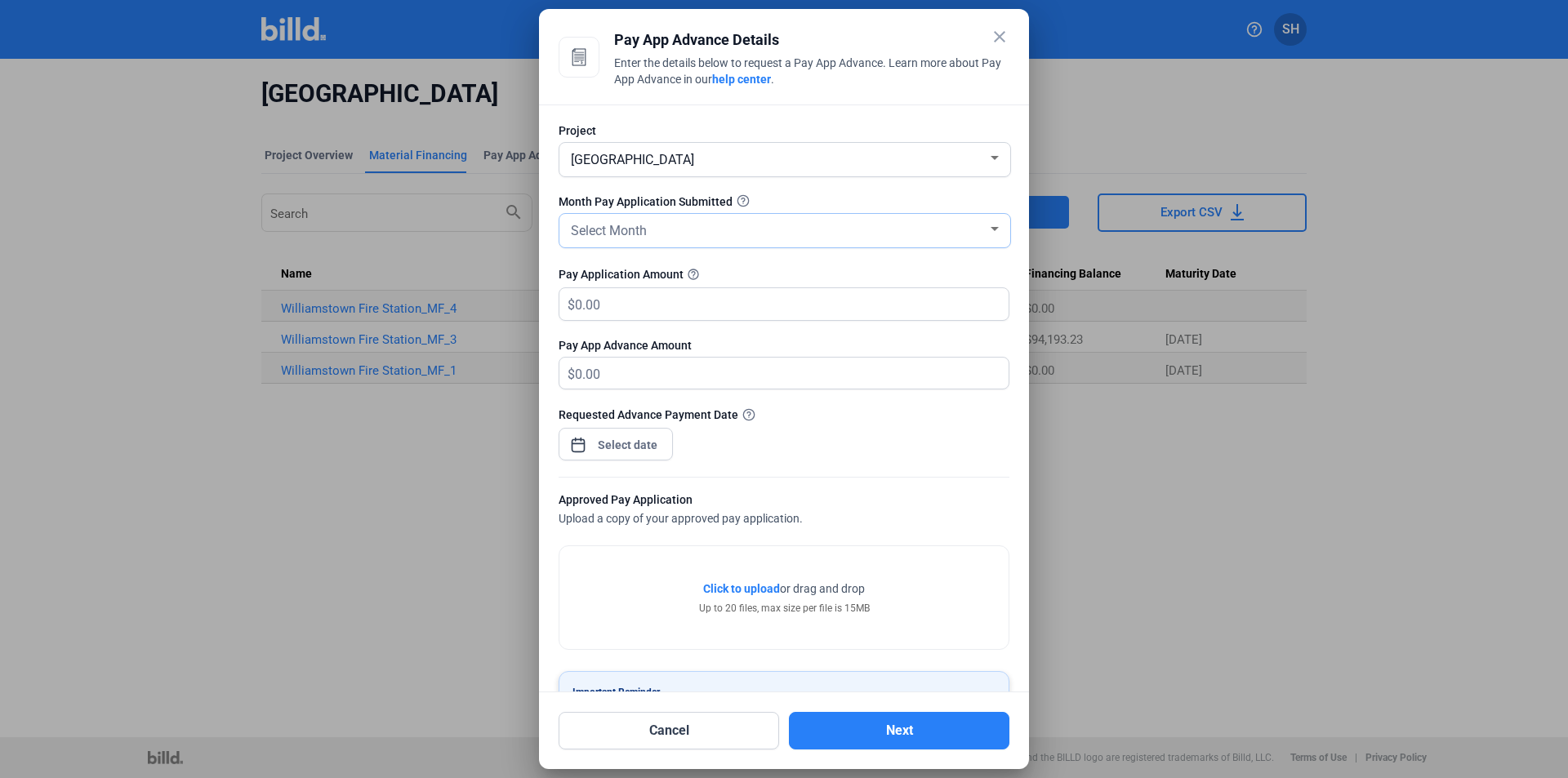
click at [663, 235] on div "Select Month" at bounding box center [777, 229] width 419 height 22
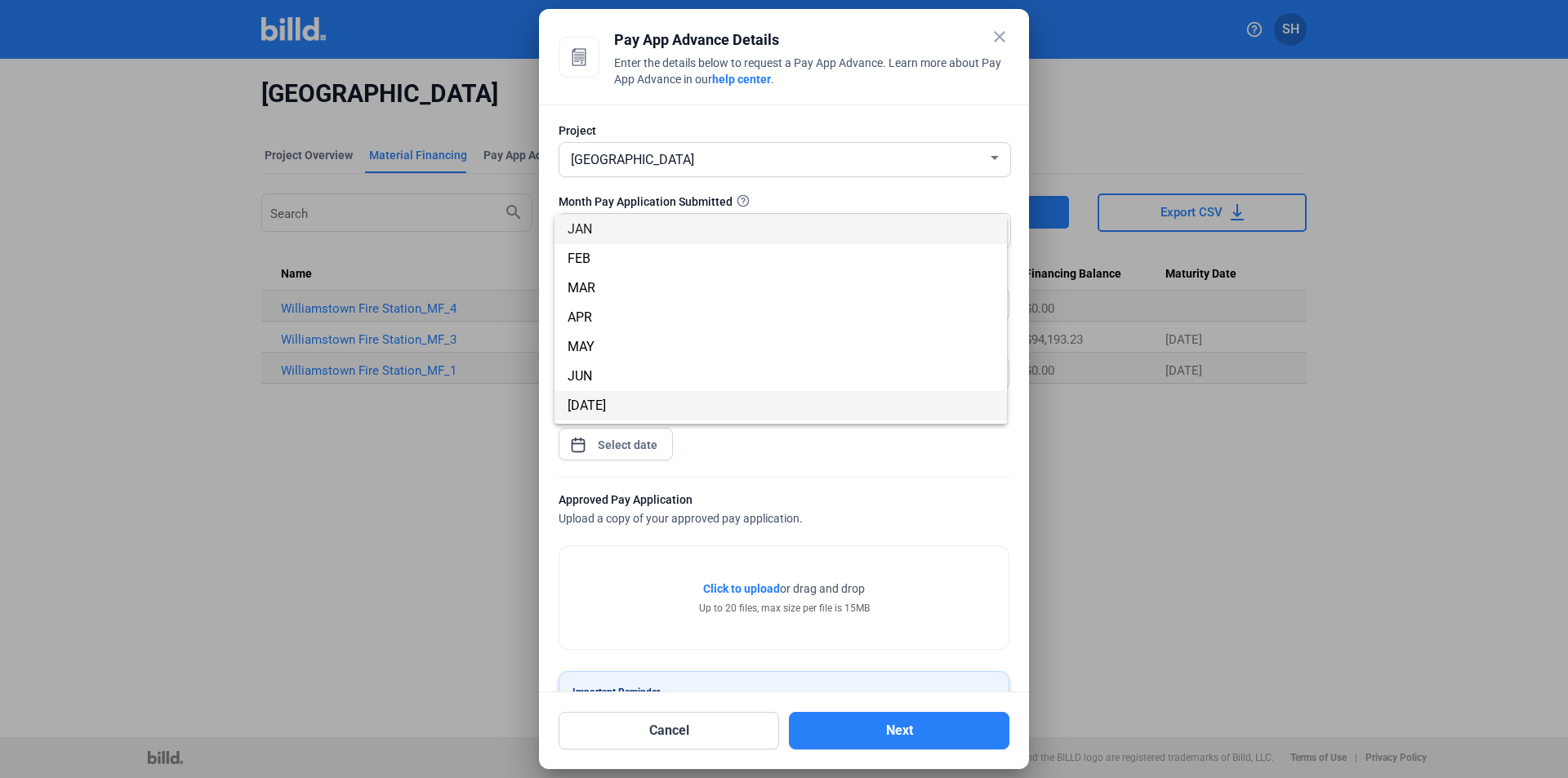
click at [637, 403] on span "[DATE]" at bounding box center [781, 405] width 426 height 29
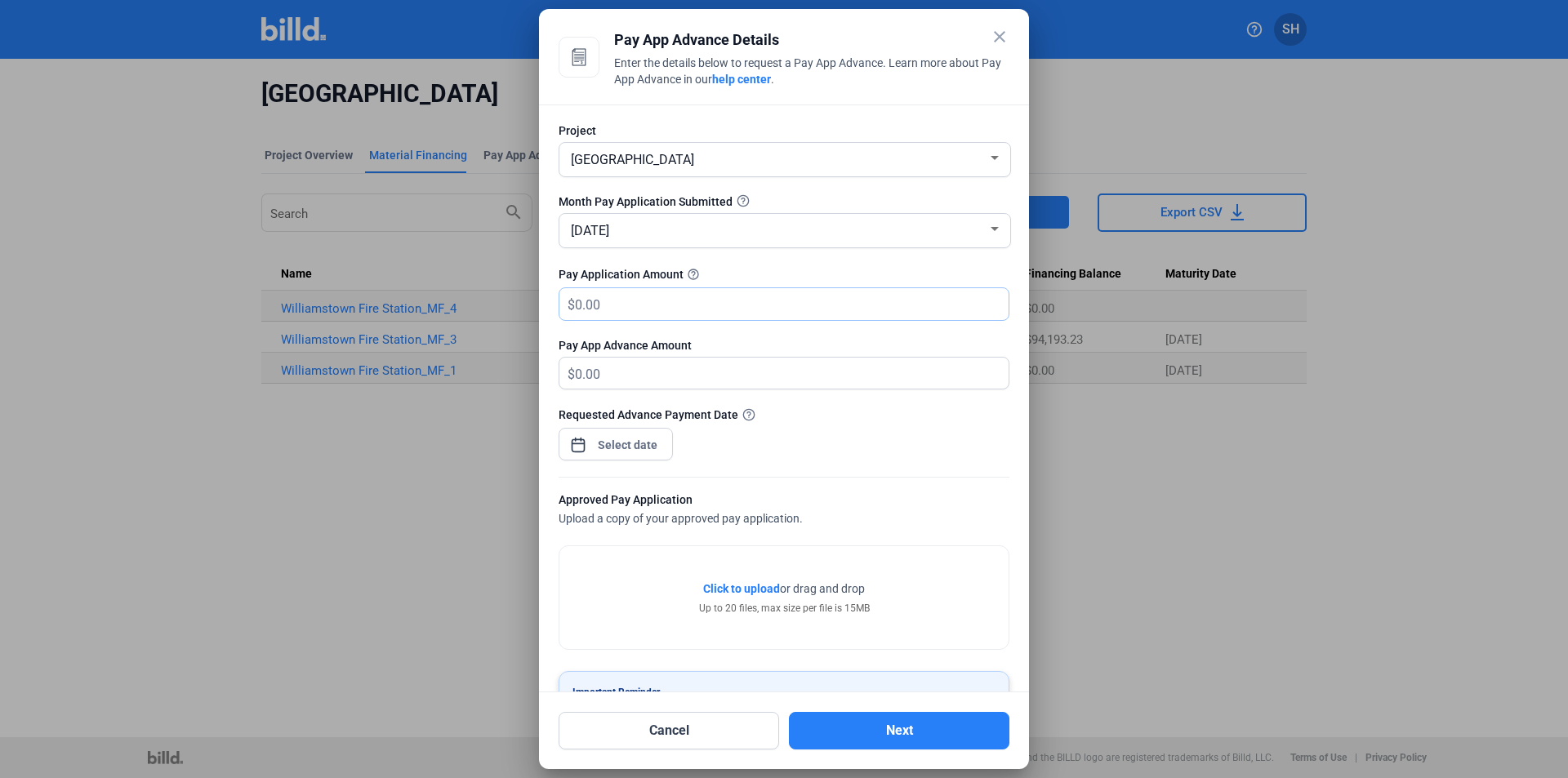
click at [638, 297] on input "text" at bounding box center [782, 304] width 415 height 32
click at [684, 303] on input "text" at bounding box center [782, 304] width 415 height 32
type input "6"
type input "6.00"
type input "67"
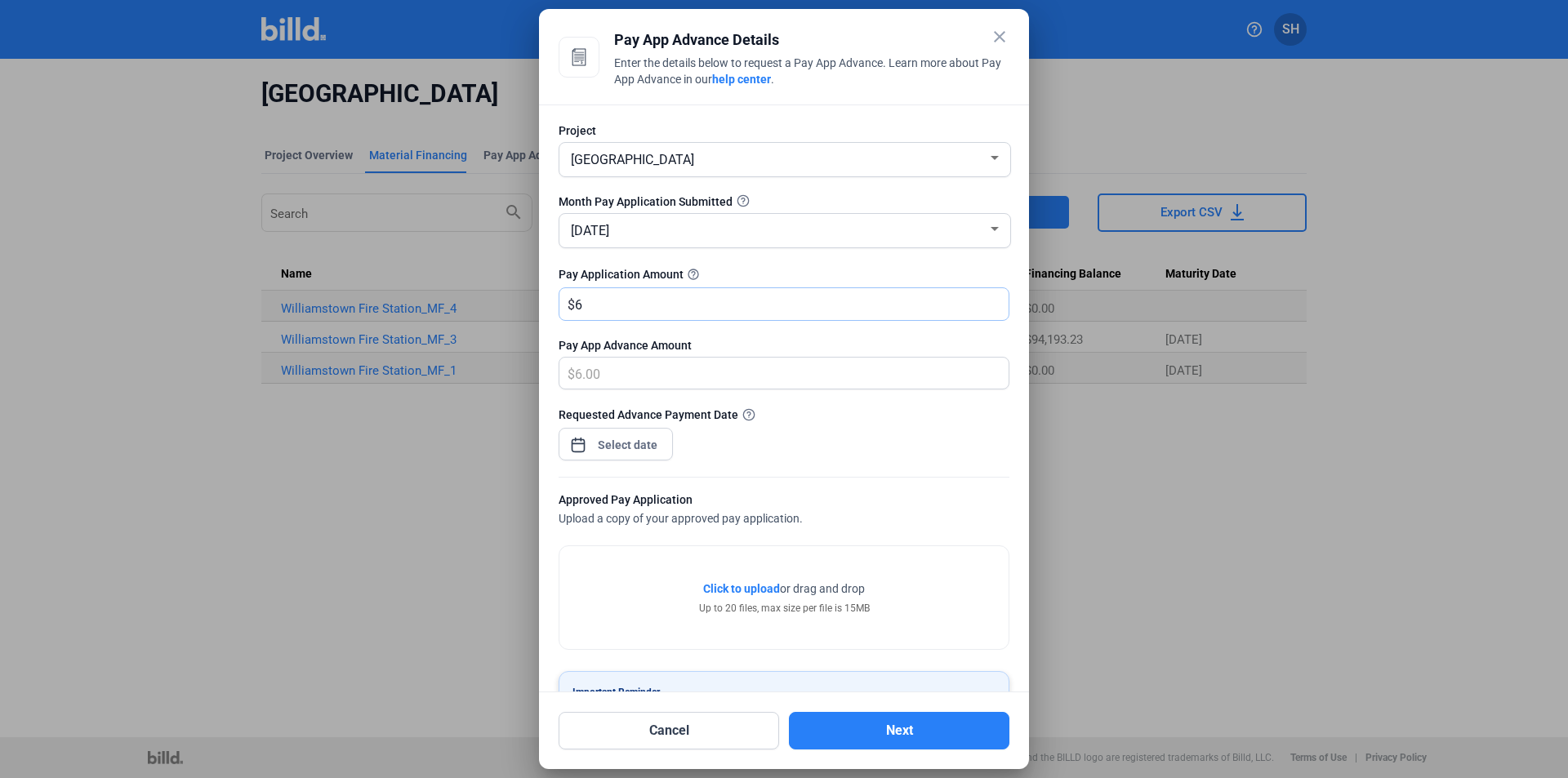
type input "67.00"
type input "670"
type input "670.00"
type input "6708"
type input "6,708.00"
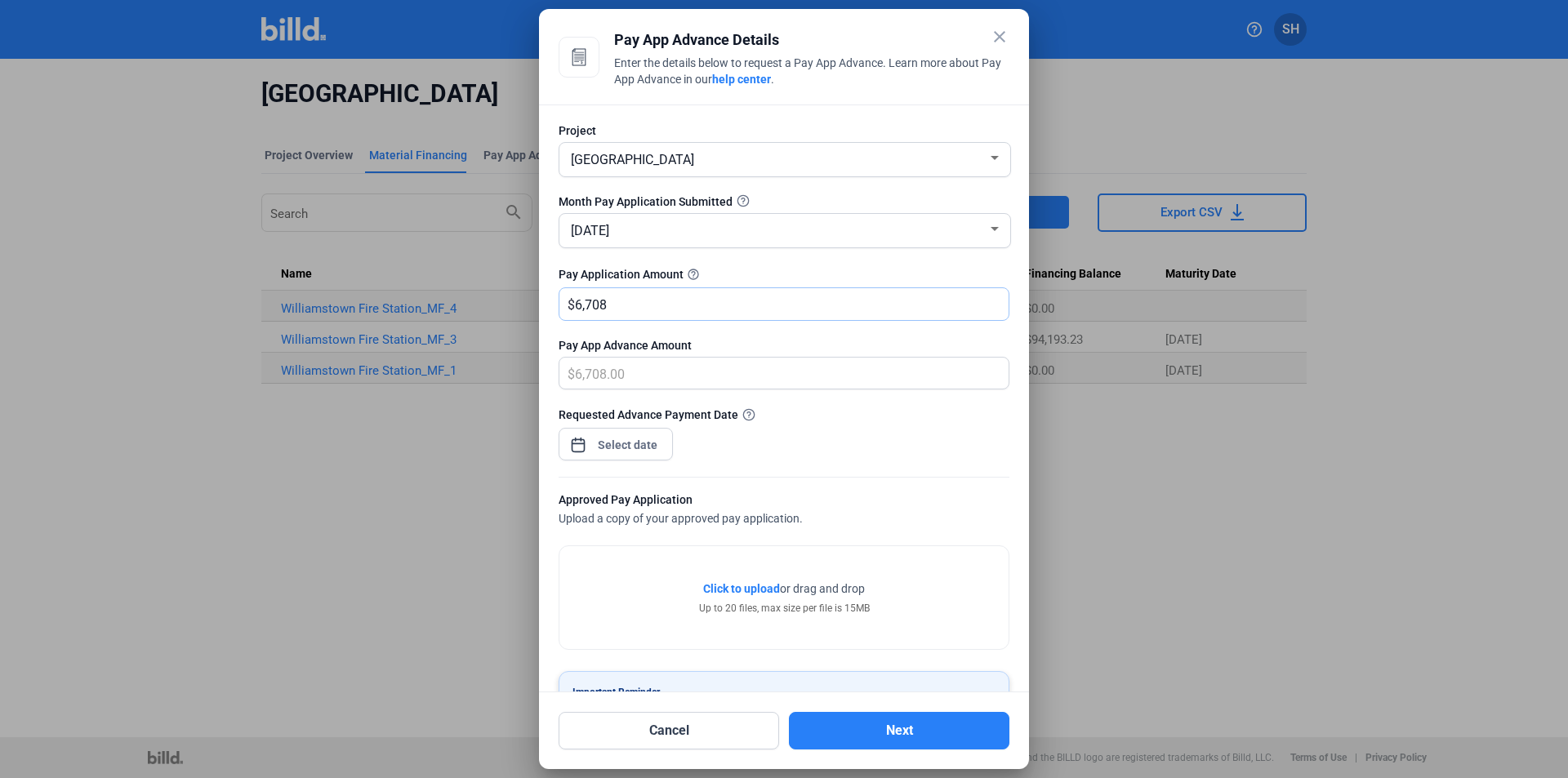
type input "6,7084"
type input "67,084.00"
type input "67,084.8"
type input "67,084.80"
type input "67,084.85"
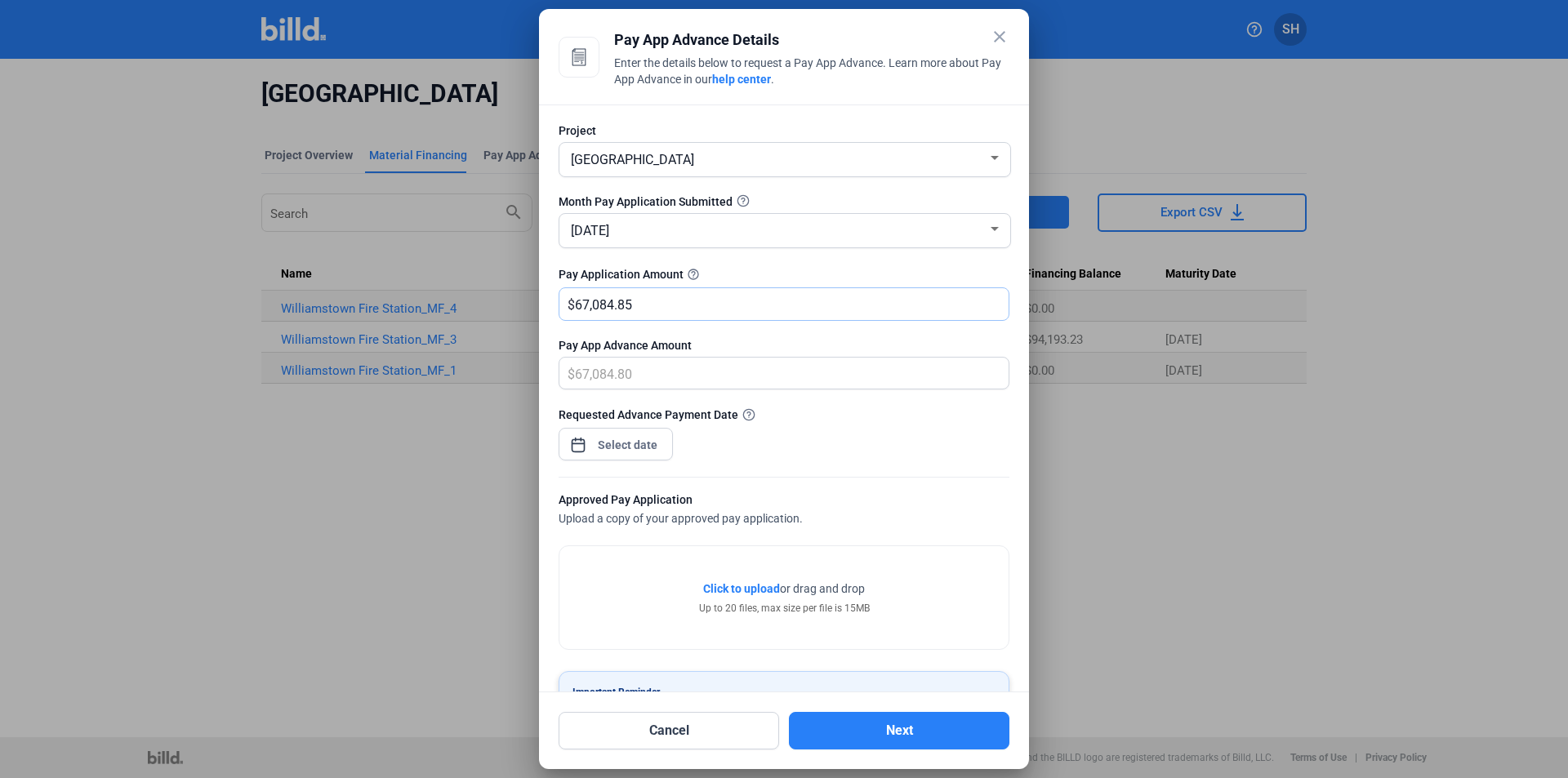
type input "67,084.85"
click at [670, 301] on input "67,084.85" at bounding box center [782, 304] width 415 height 32
drag, startPoint x: 657, startPoint y: 302, endPoint x: 577, endPoint y: 304, distance: 80.0
click at [577, 304] on input "67,084.85" at bounding box center [791, 304] width 434 height 32
click at [653, 309] on input "67,084.85" at bounding box center [782, 304] width 415 height 32
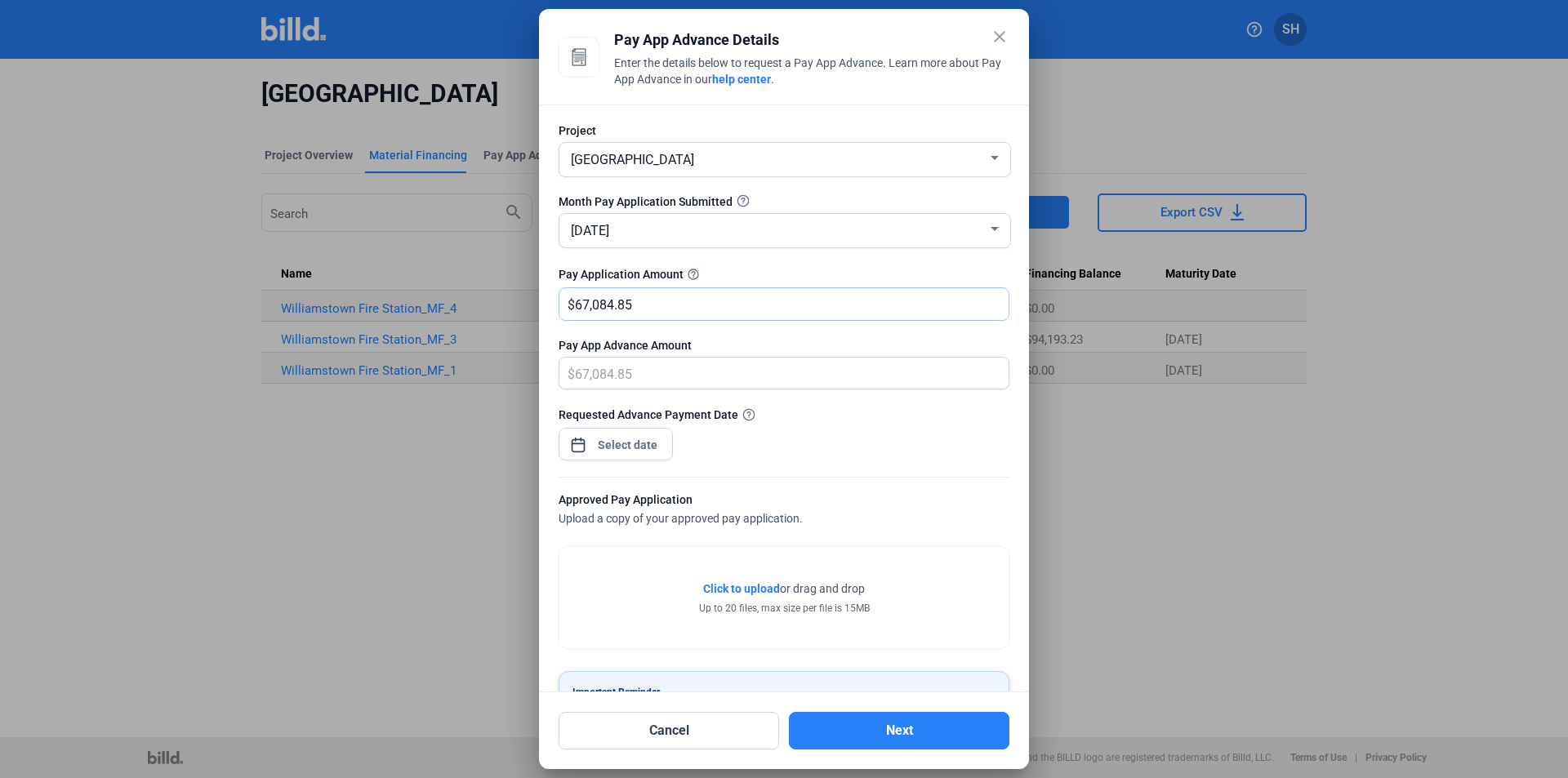
click at [654, 308] on input "67,084.85" at bounding box center [791, 304] width 434 height 32
type input "1"
type input "1.00"
type input "10"
type input "10.00"
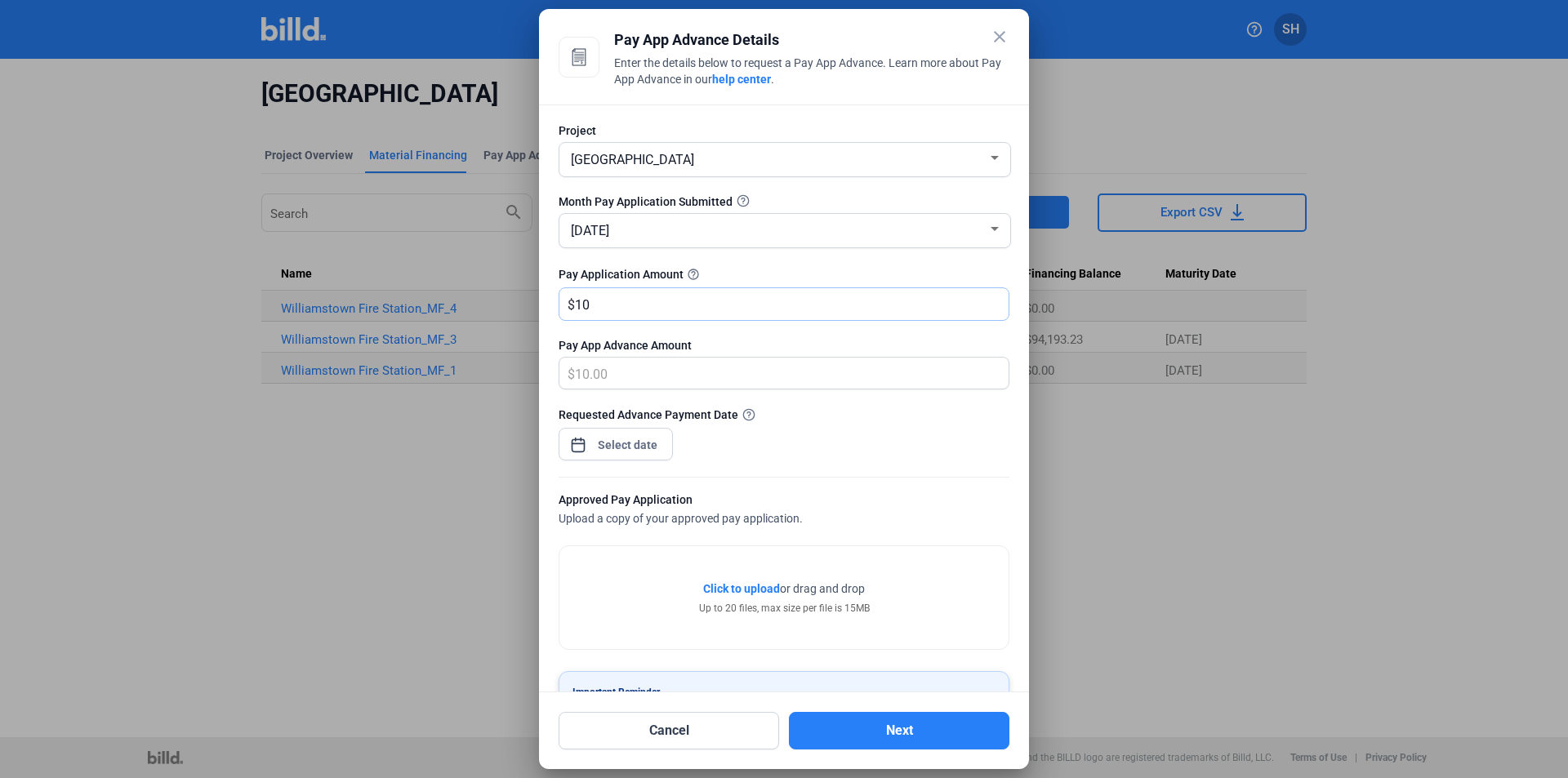
type input "103"
type input "103.00"
type input "1033"
type input "1,033.00"
type input "1,0338"
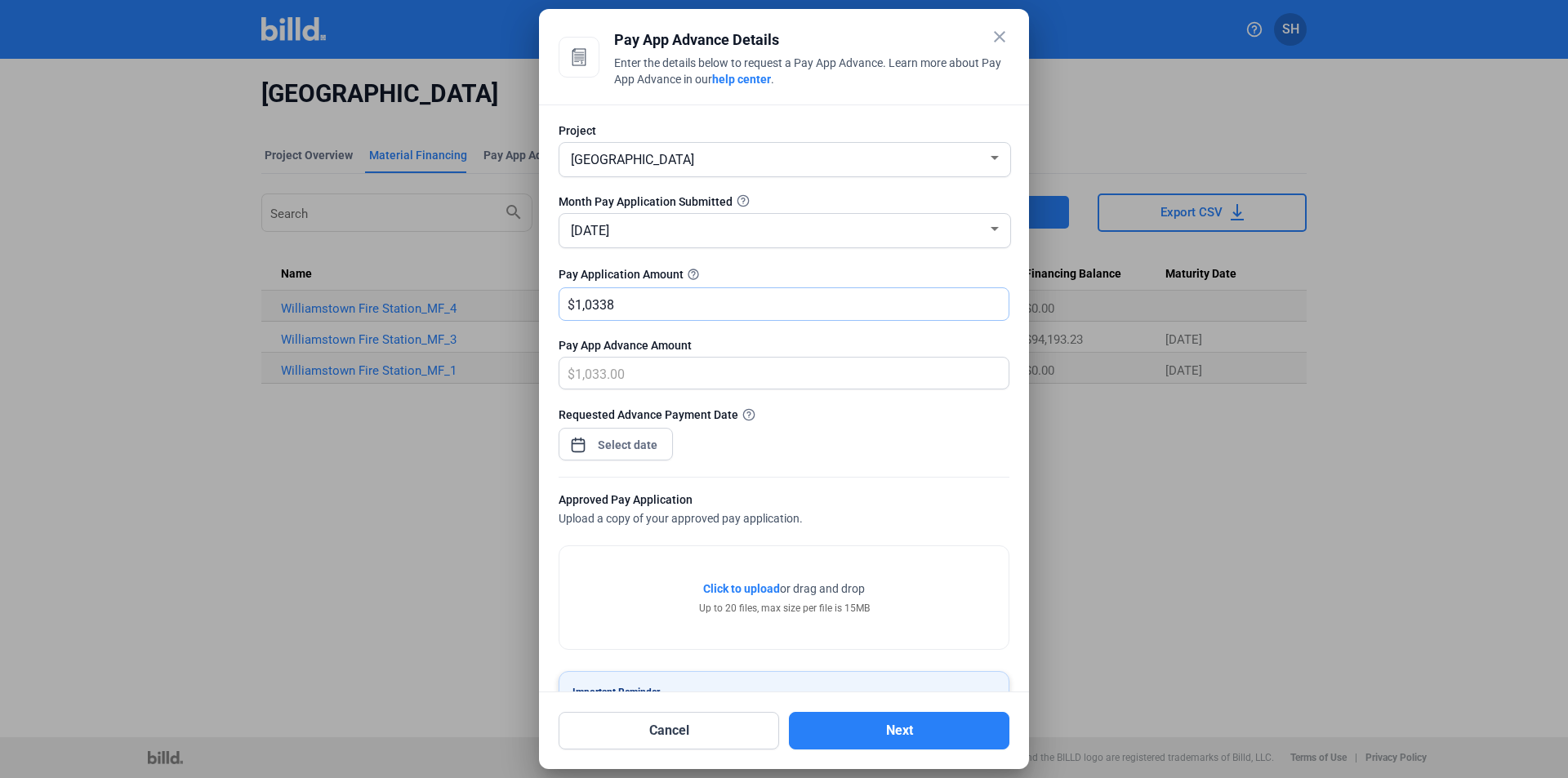
type input "10,338.00"
type input "103,385"
type input "103,385.00"
type input "103,385.5"
type input "103,385.50"
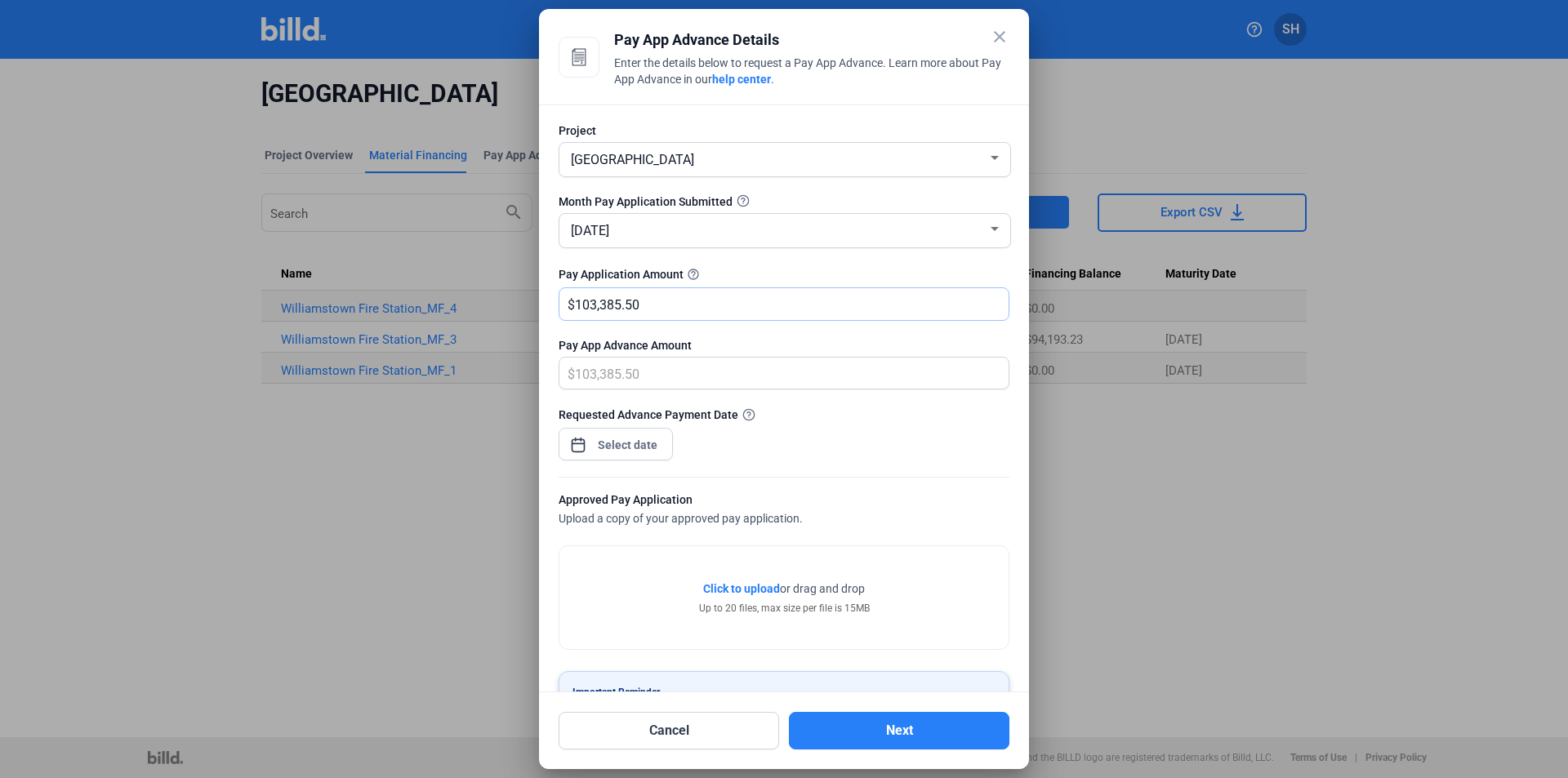
drag, startPoint x: 652, startPoint y: 300, endPoint x: 600, endPoint y: 307, distance: 52.5
click at [574, 308] on div "$ 103,385.50" at bounding box center [784, 304] width 449 height 32
type input "6"
type input "6.00"
type input "67"
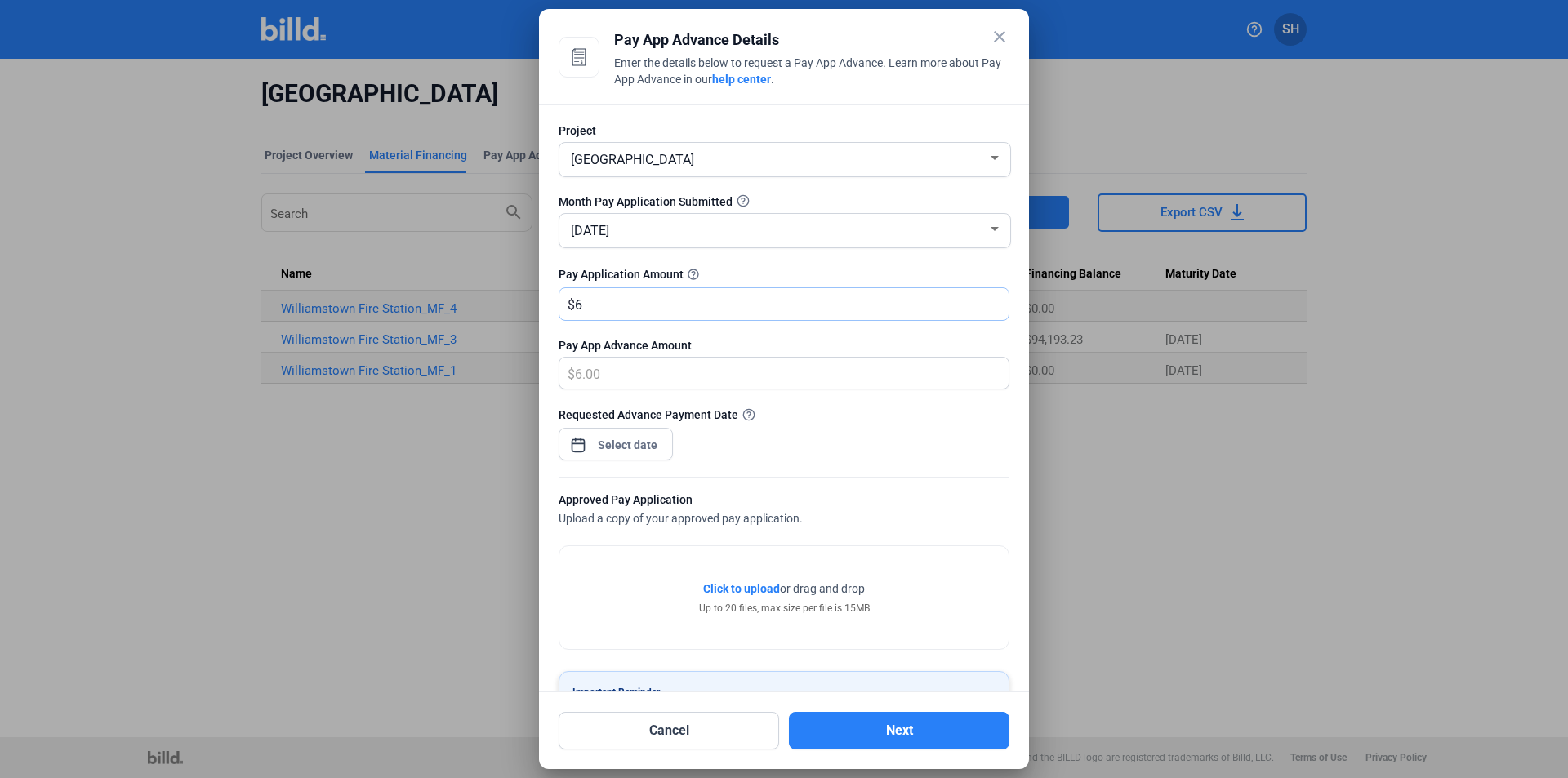
type input "67.00"
type input "670"
type input "670.00"
type input "6708"
type input "6,708.00"
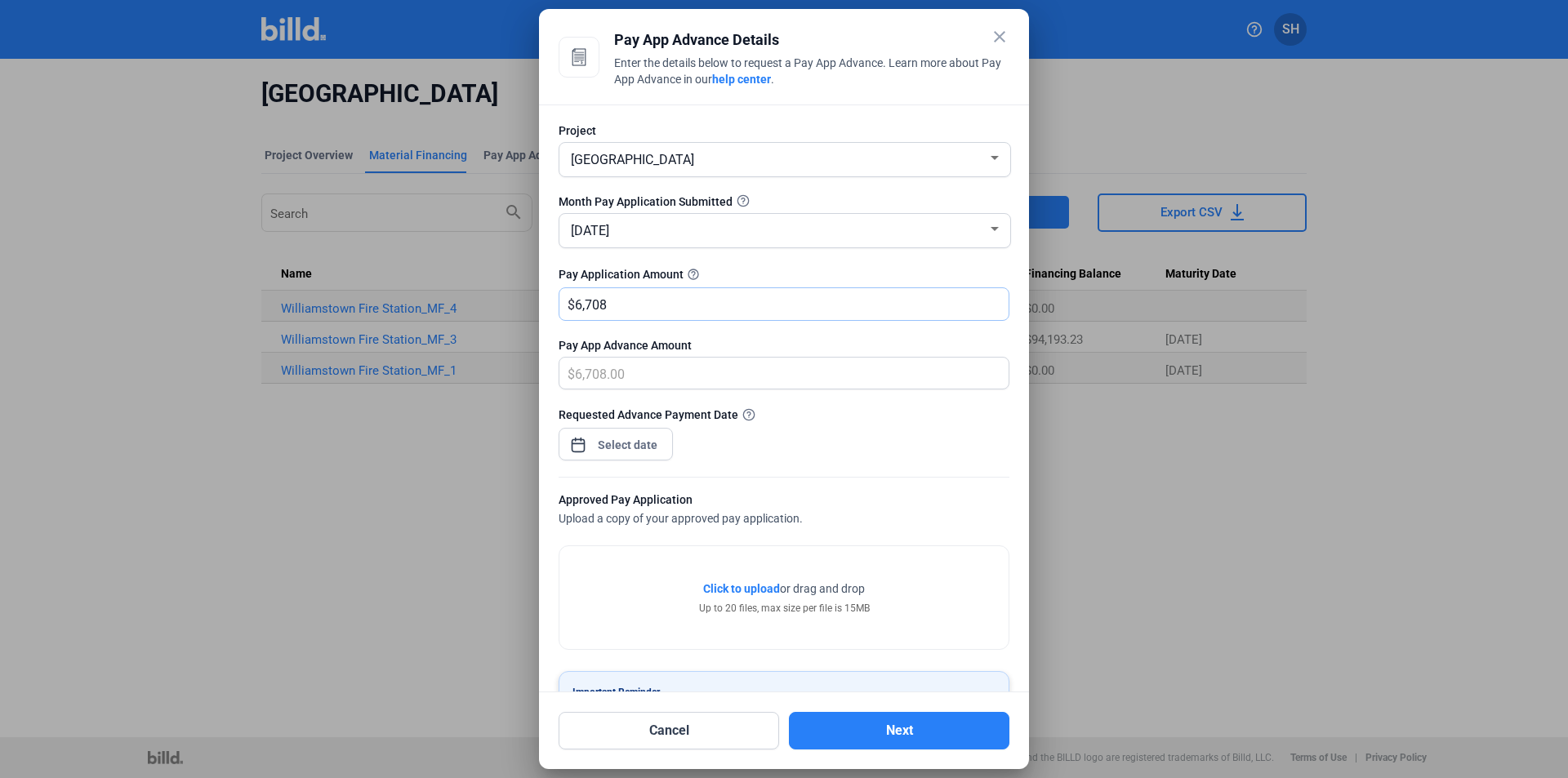
type input "6,7084"
type input "67,084.00"
type input "67,084.8"
type input "67,084.80"
type input "67,084.85"
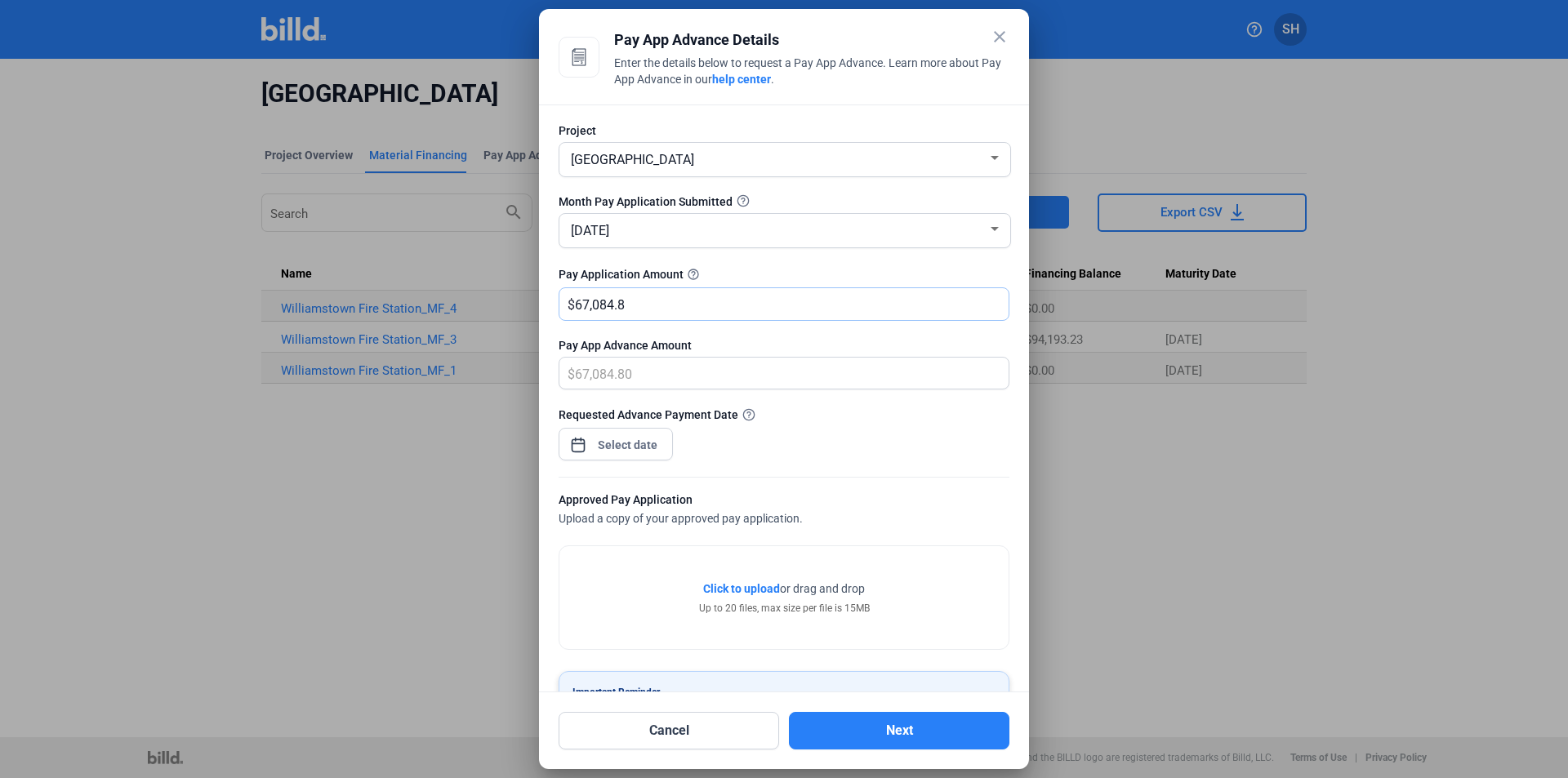
type input "67,084.85"
click at [653, 444] on div "close Pay App Advance Details Enter the details below to request a Pay App Adva…" at bounding box center [784, 389] width 1568 height 778
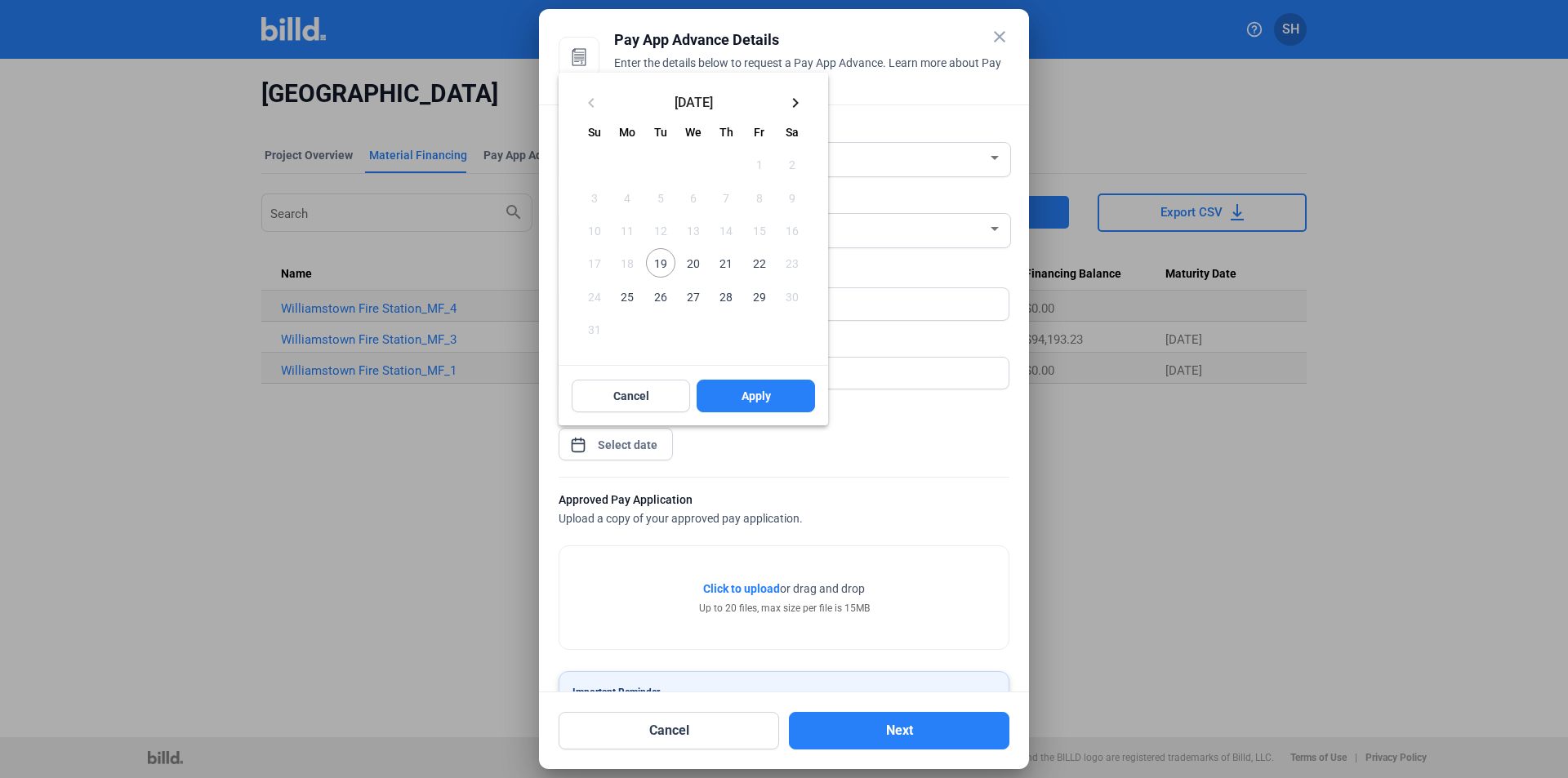
click at [687, 259] on span "20" at bounding box center [693, 262] width 29 height 29
click at [718, 392] on button "Apply" at bounding box center [756, 395] width 118 height 32
type input "[DATE]"
drag, startPoint x: 1024, startPoint y: 545, endPoint x: 1036, endPoint y: 612, distance: 68.1
click at [1036, 612] on div at bounding box center [784, 389] width 1568 height 778
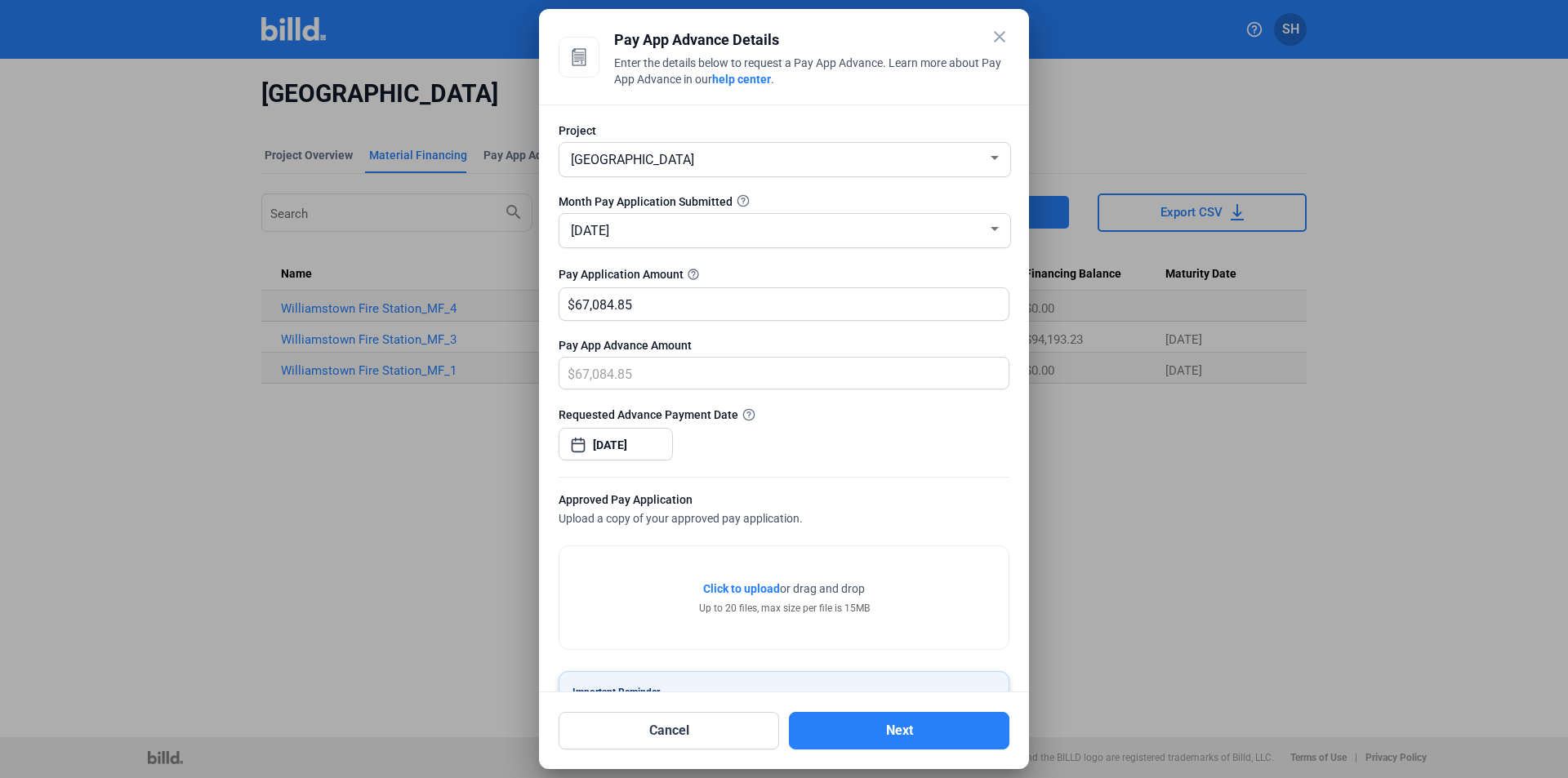
scroll to position [79, 0]
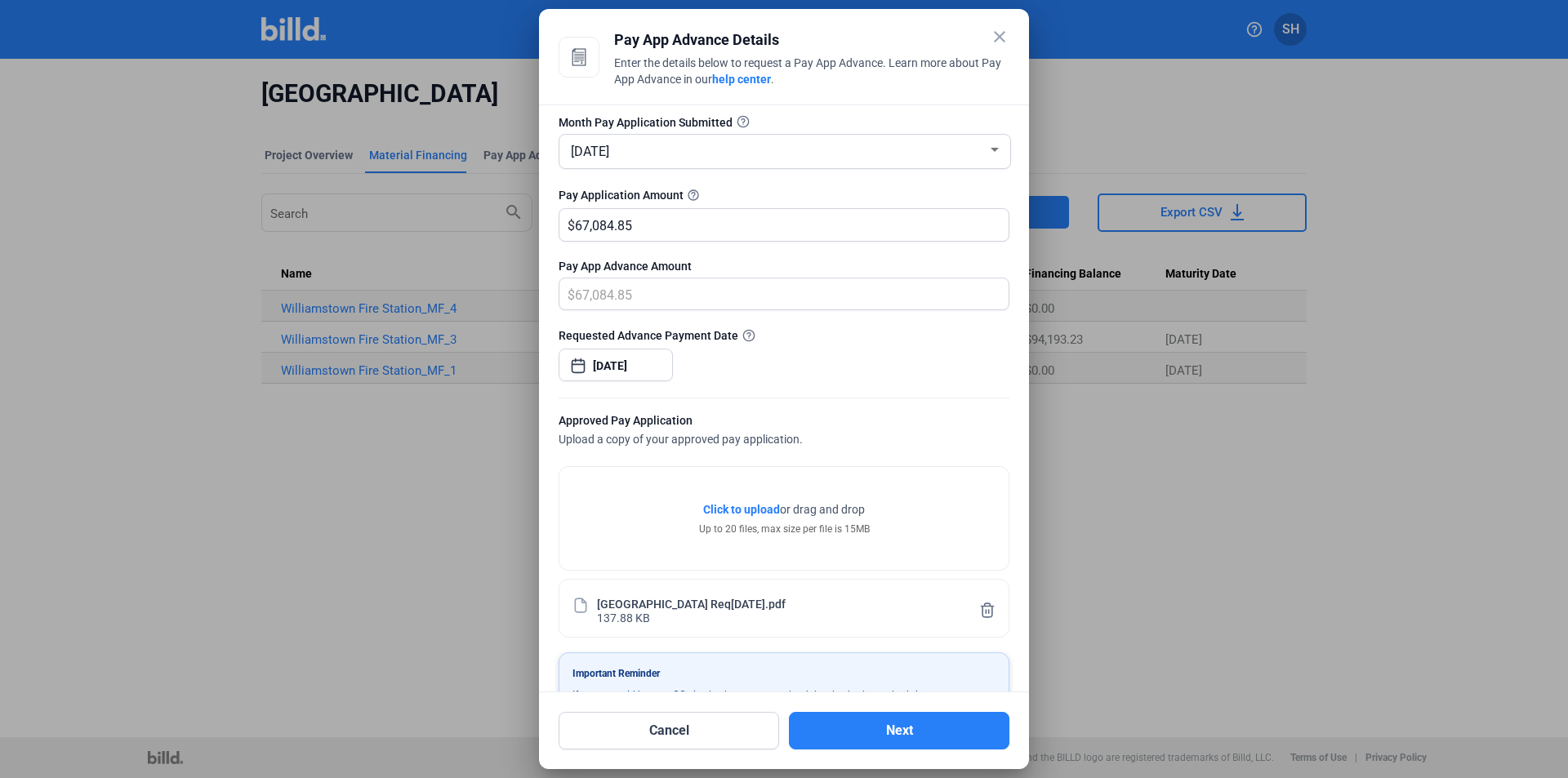
click at [1089, 619] on div at bounding box center [784, 389] width 1568 height 778
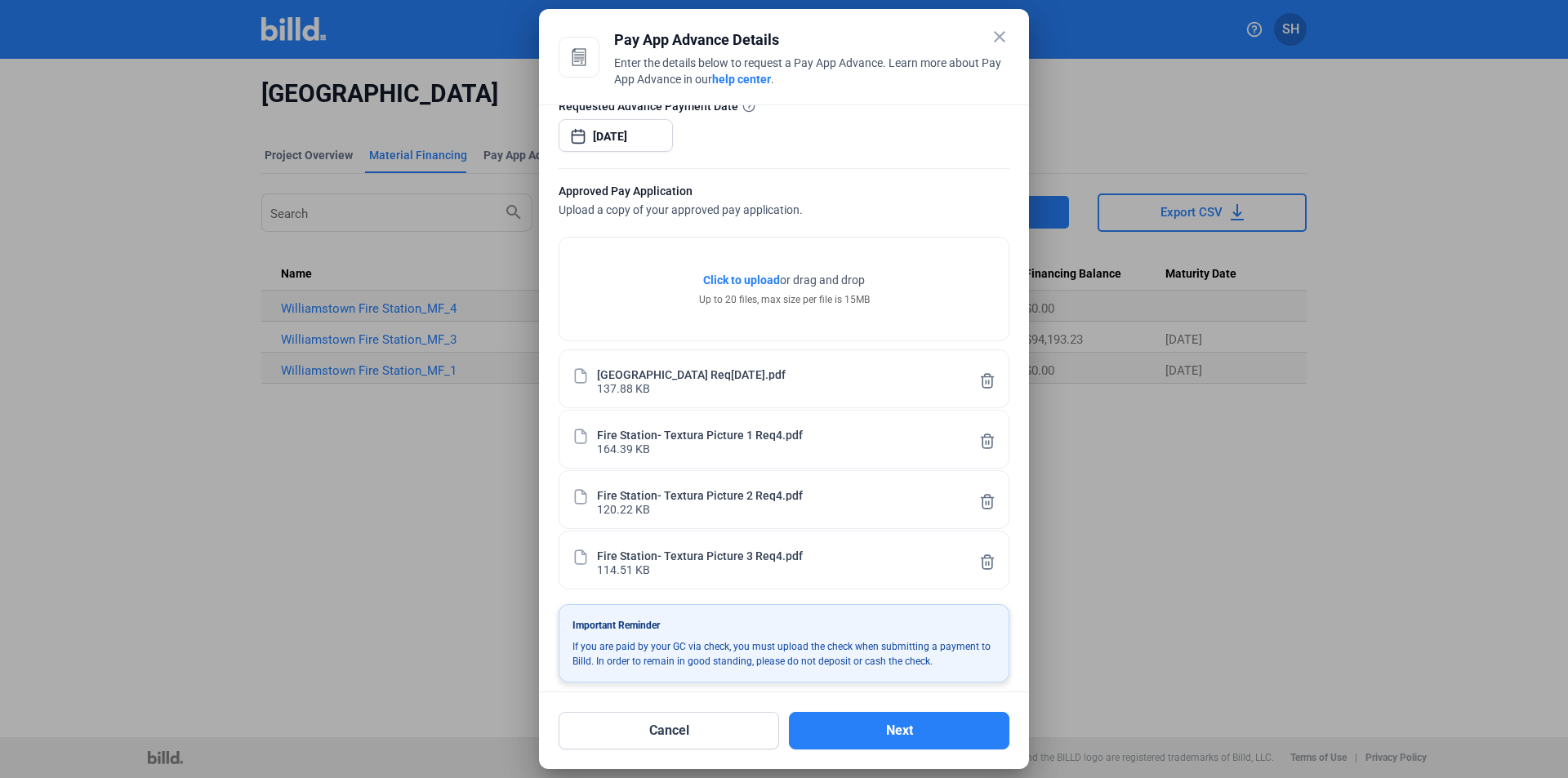
scroll to position [321, 0]
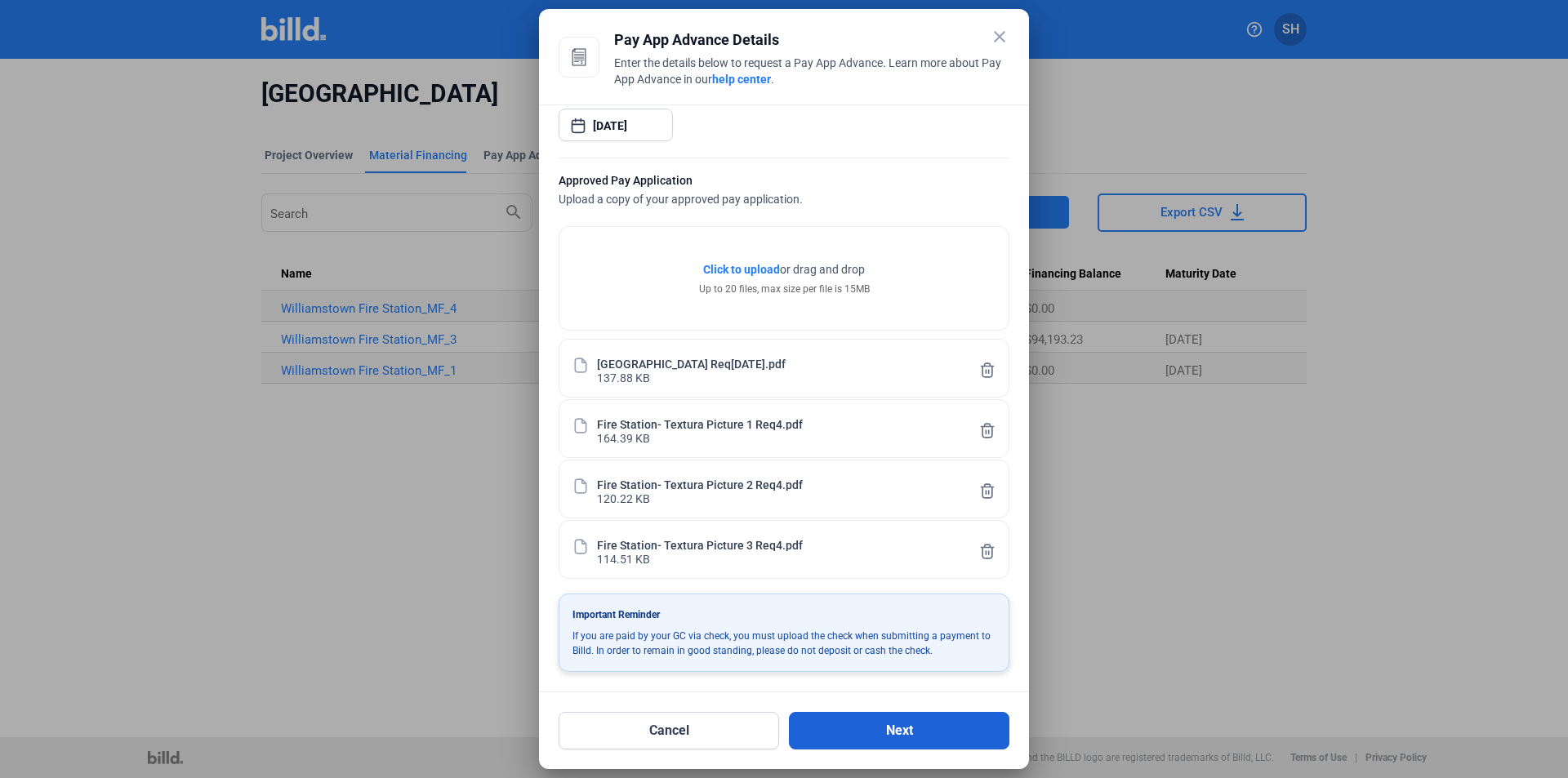
click at [920, 723] on button "Next" at bounding box center [899, 731] width 221 height 37
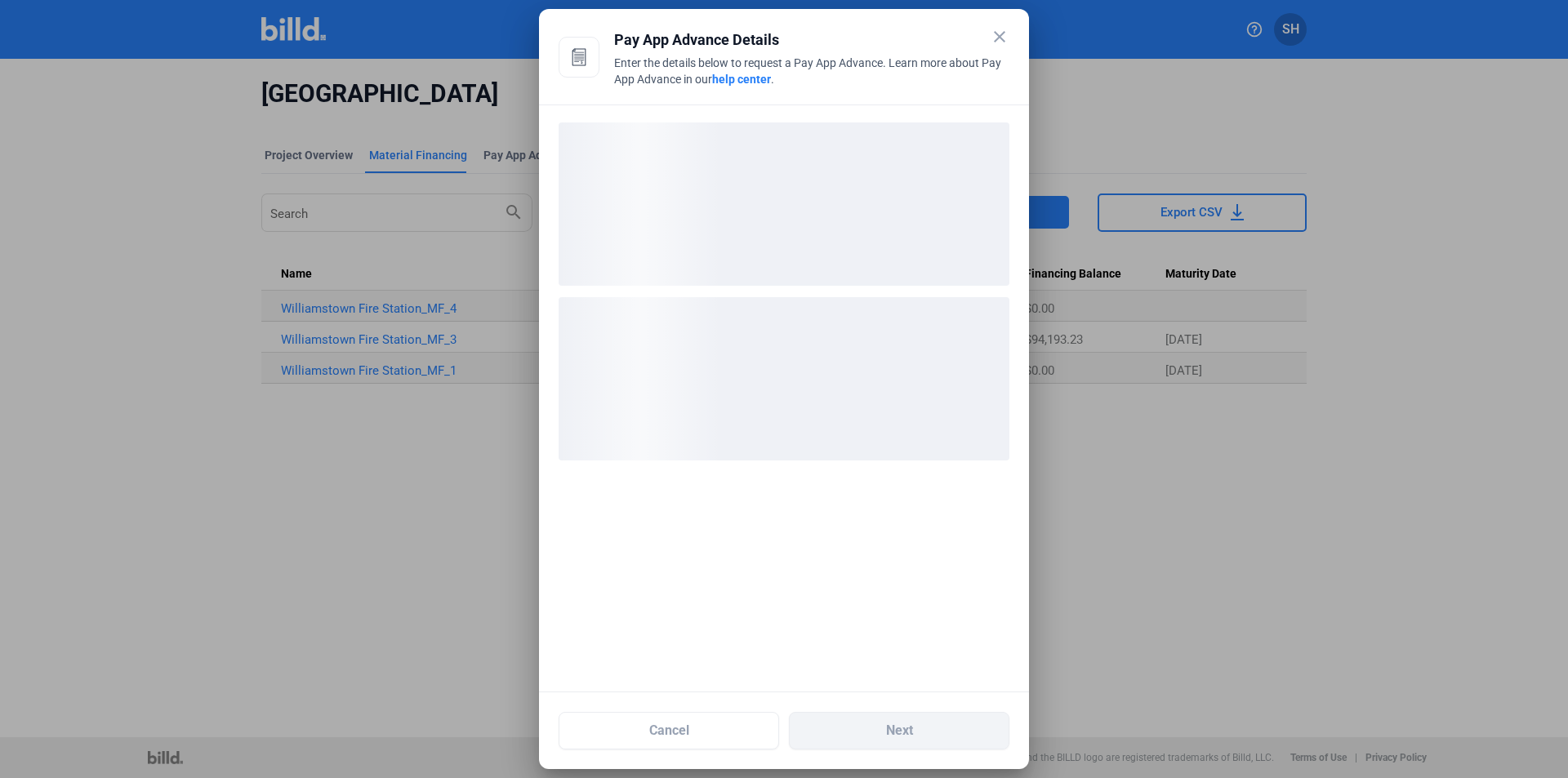
scroll to position [0, 0]
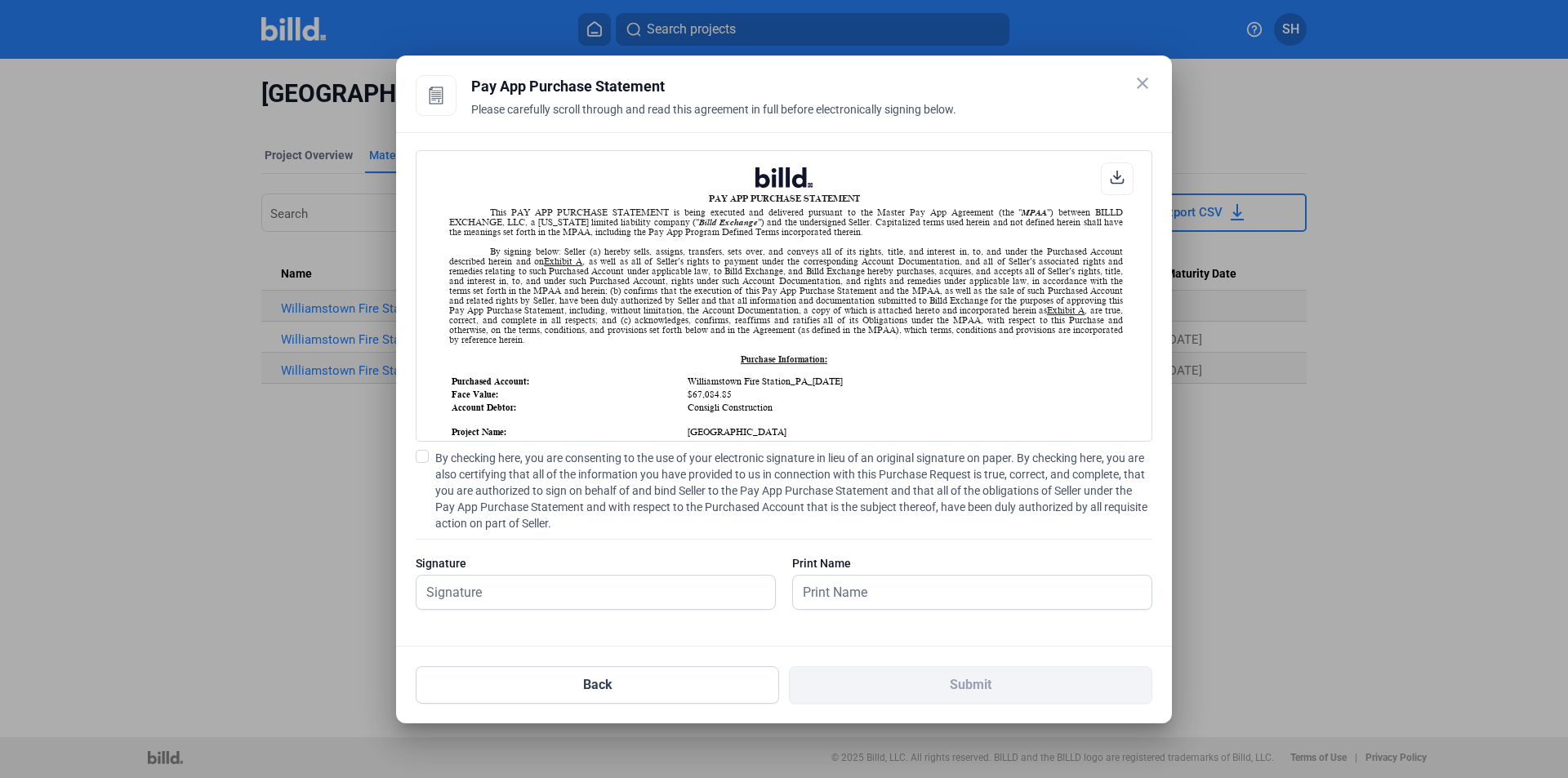
click at [420, 458] on span at bounding box center [423, 457] width 13 height 13
click at [0, 0] on input "By checking here, you are consenting to the use of your electronic signature in…" at bounding box center [0, 0] width 0 height 0
click at [462, 596] on input "text" at bounding box center [587, 592] width 340 height 33
drag, startPoint x: 537, startPoint y: 582, endPoint x: 853, endPoint y: 612, distance: 317.4
click at [537, 582] on input "text" at bounding box center [596, 592] width 359 height 33
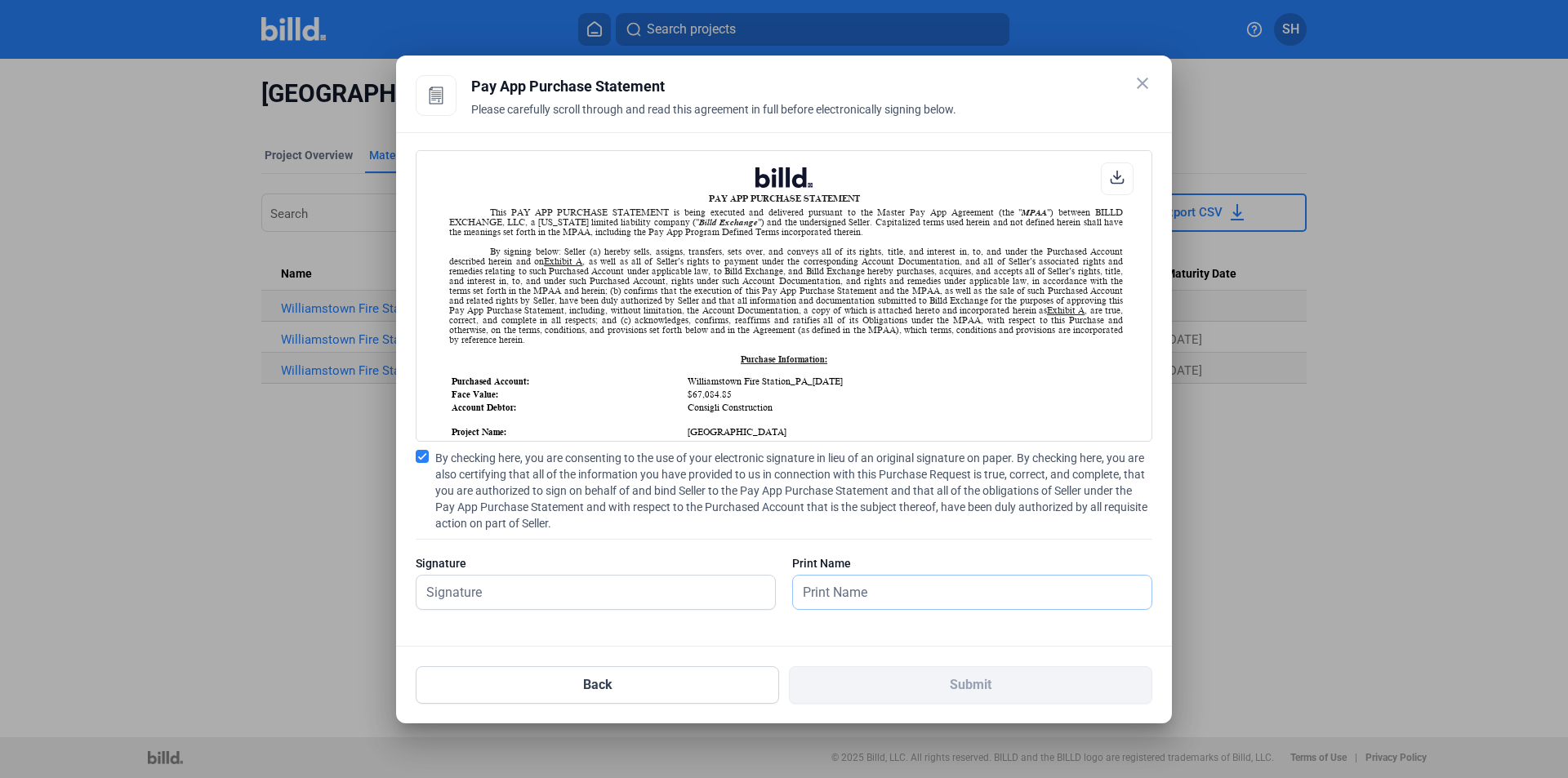
click at [864, 591] on input "text" at bounding box center [963, 592] width 340 height 33
click at [527, 587] on input "text" at bounding box center [587, 592] width 340 height 33
type input "[PERSON_NAME]"
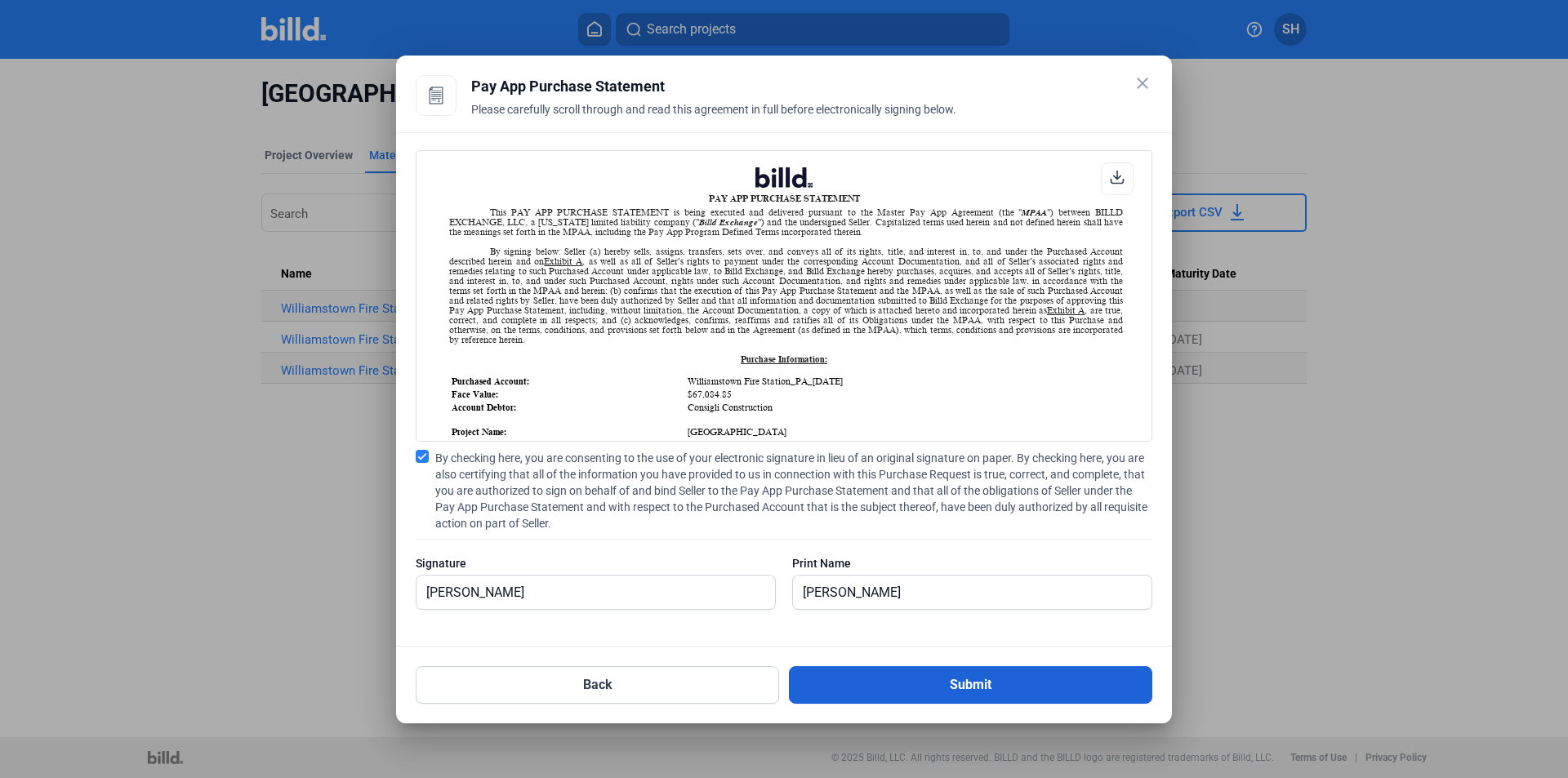
click at [930, 687] on button "Submit" at bounding box center [970, 685] width 364 height 37
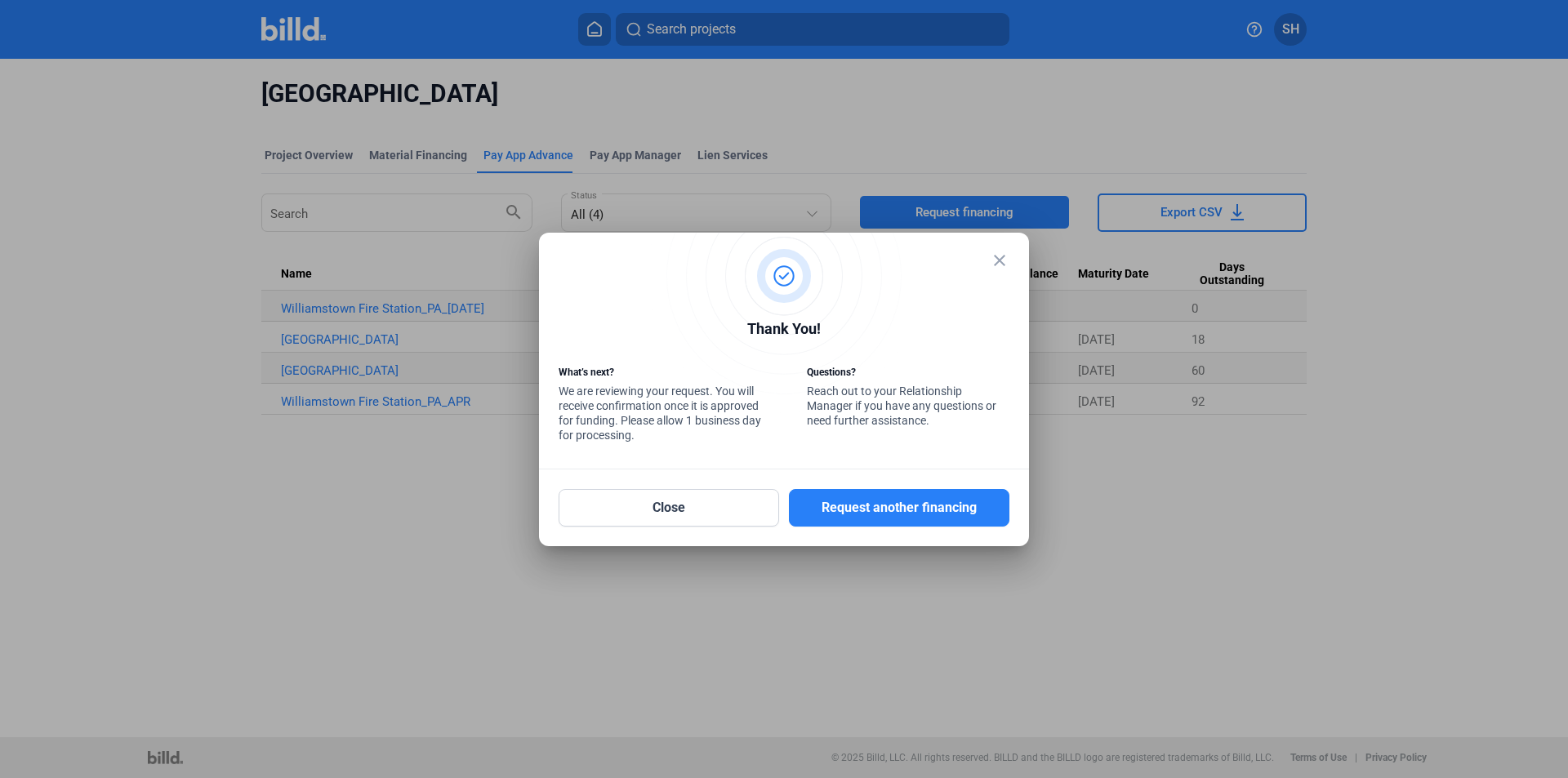
click at [1010, 260] on mat-dialog-container "close Thank You! What’s next? We are reviewing your request. You will receive c…" at bounding box center [784, 389] width 490 height 314
click at [702, 507] on button "Close" at bounding box center [668, 508] width 221 height 37
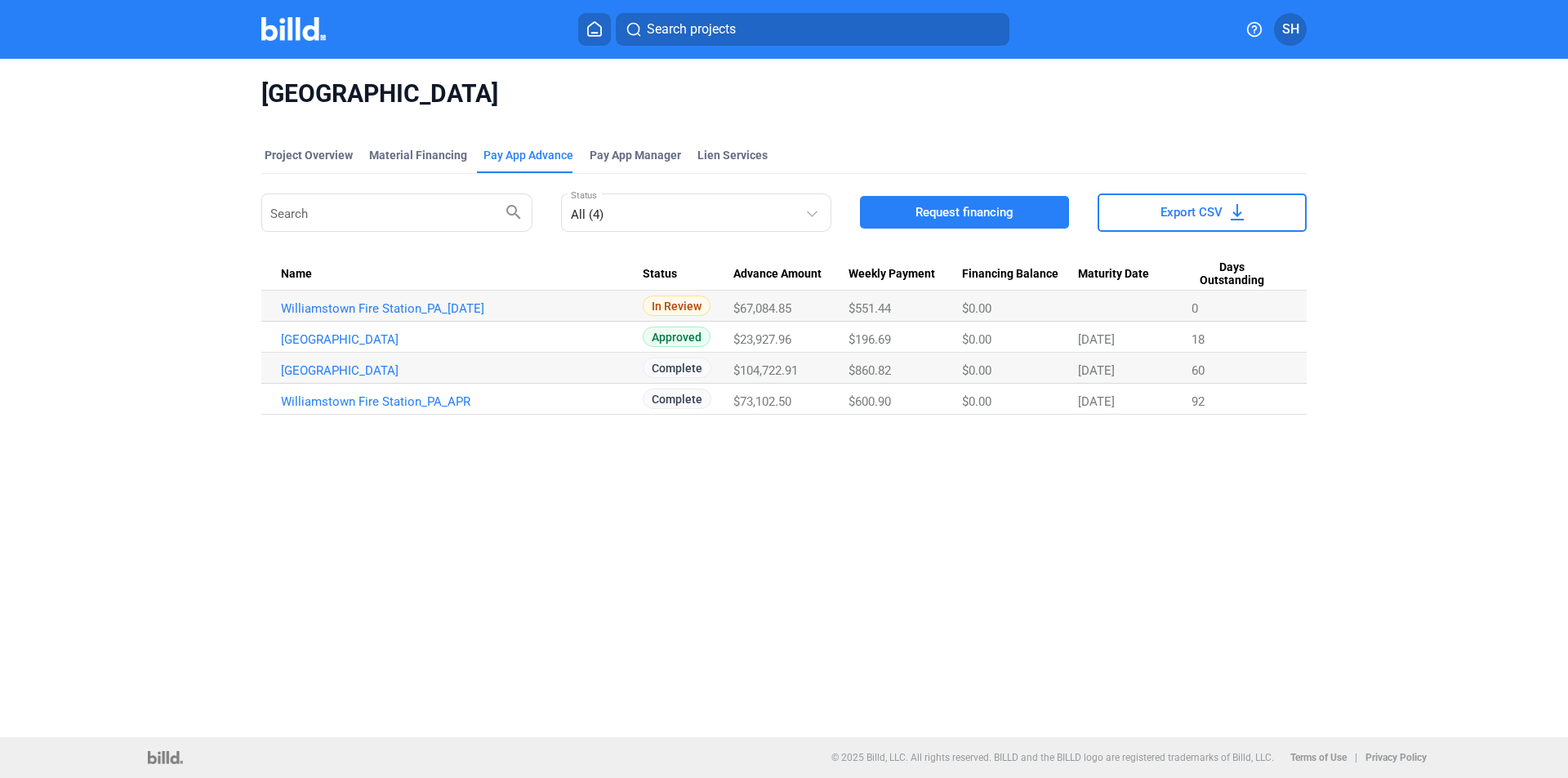
click at [1294, 31] on span "SH" at bounding box center [1291, 30] width 17 height 20
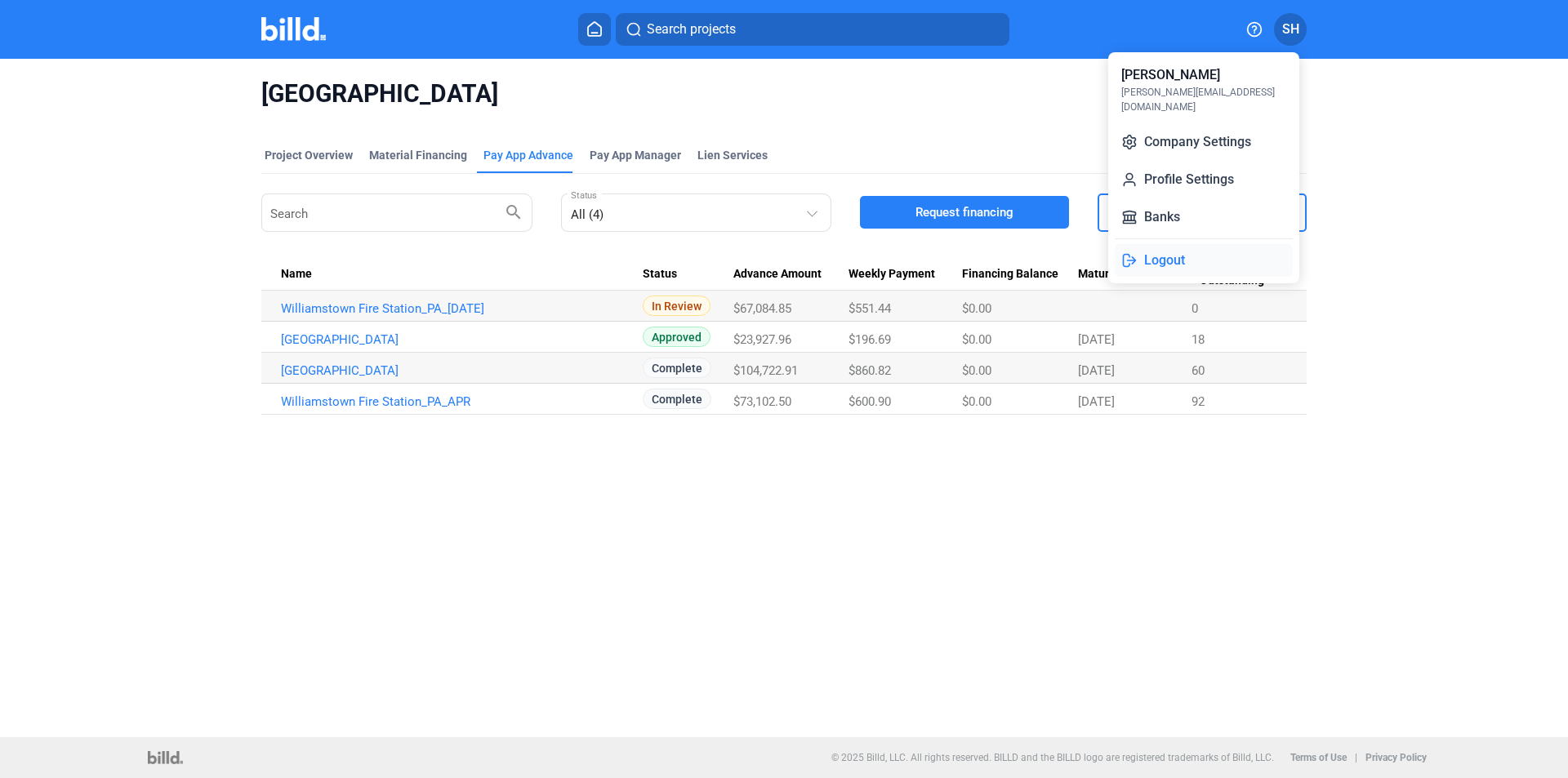
click at [1169, 244] on button "Logout" at bounding box center [1204, 260] width 178 height 32
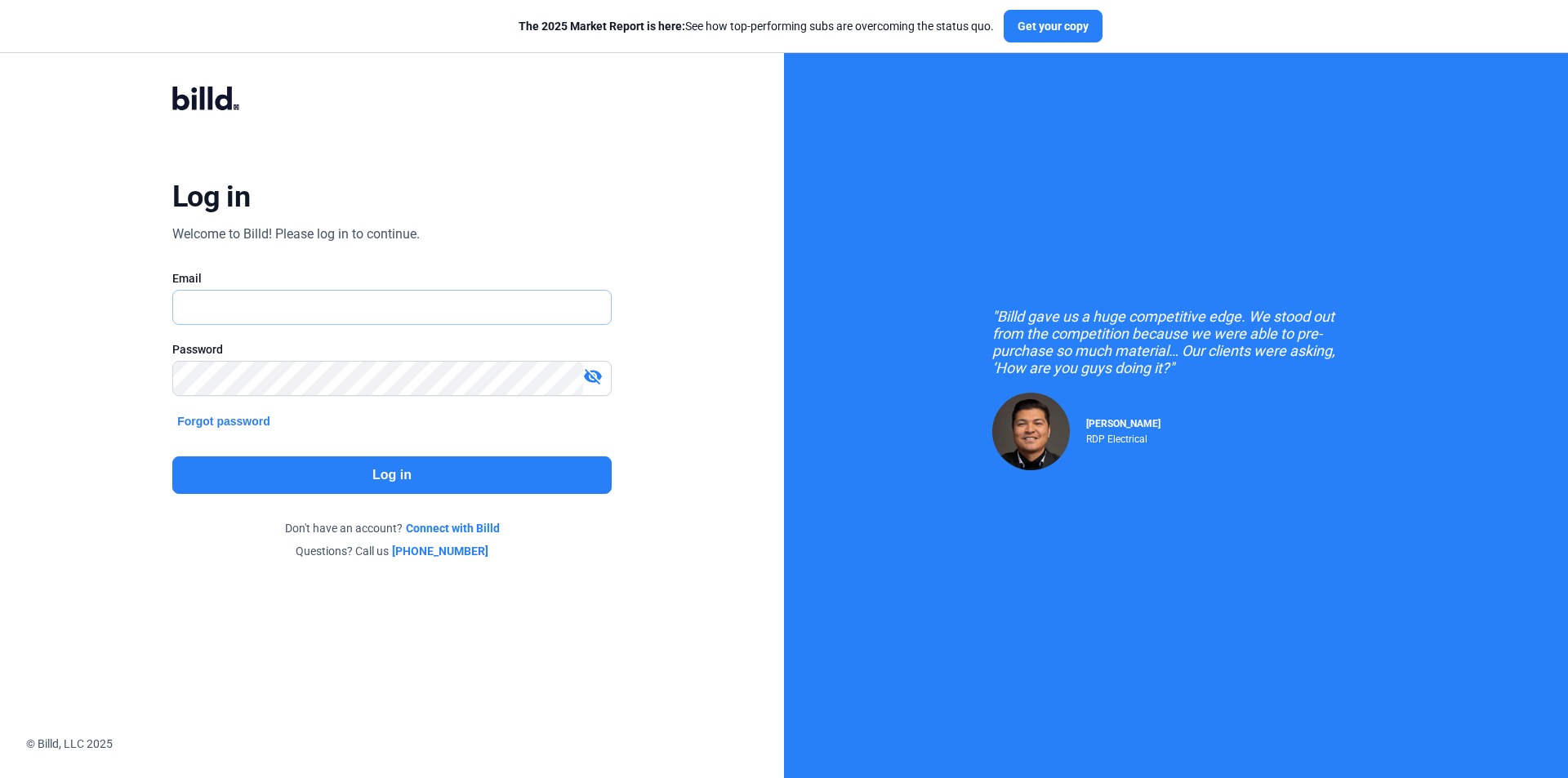
type input "[PERSON_NAME][EMAIL_ADDRESS][DOMAIN_NAME]"
